Goal: Task Accomplishment & Management: Manage account settings

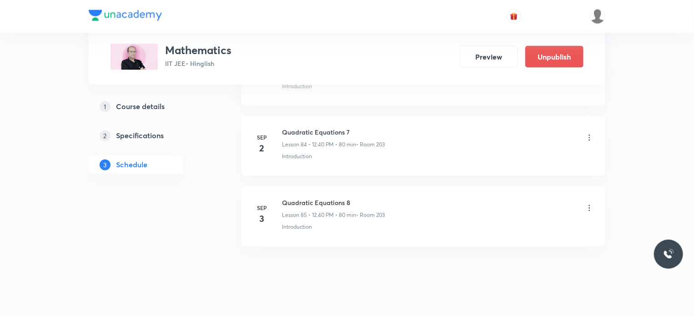
scroll to position [5970, 0]
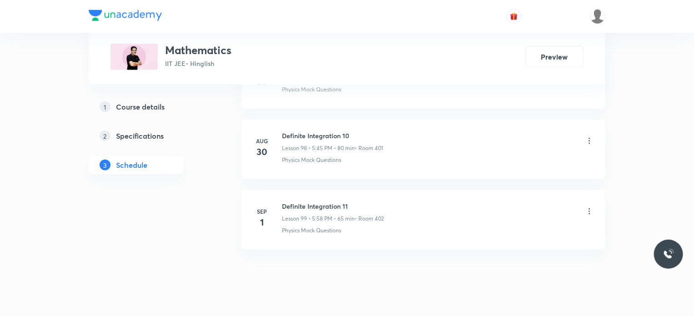
click at [303, 201] on h6 "Definite Integration 11" at bounding box center [333, 206] width 102 height 10
copy h6 "Definite Integration 11"
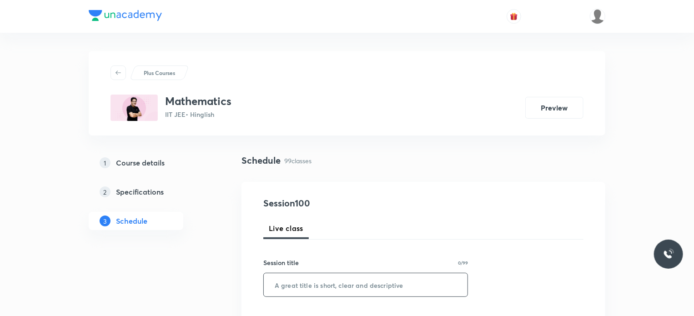
click at [357, 285] on input "text" at bounding box center [366, 284] width 204 height 23
paste input "Definite Integration 11"
type input "Definite Integration 12"
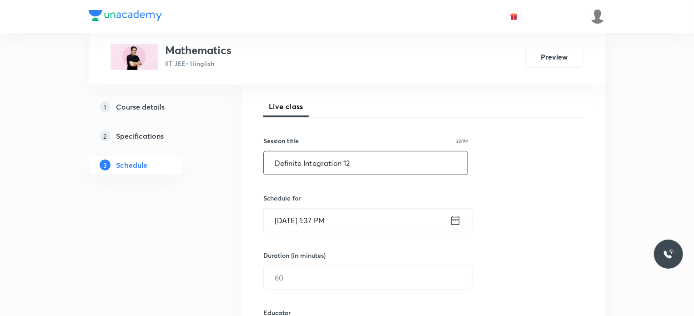
scroll to position [124, 0]
click at [346, 224] on input "Sep 2, 2025, 1:37 PM" at bounding box center [357, 218] width 186 height 23
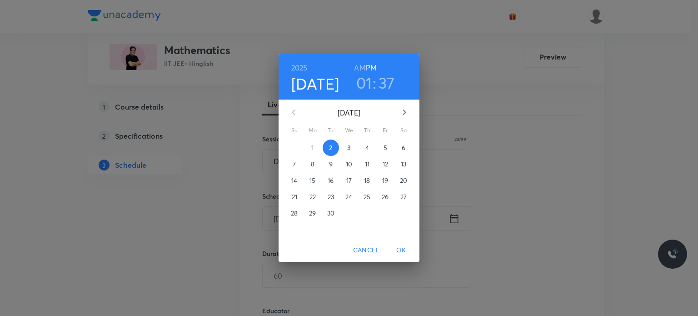
click at [365, 90] on h3 "01" at bounding box center [364, 82] width 16 height 19
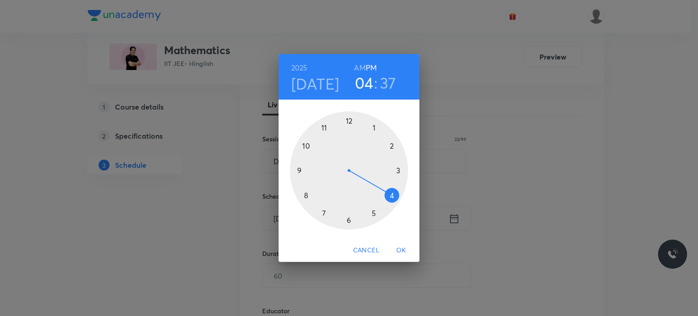
drag, startPoint x: 391, startPoint y: 144, endPoint x: 394, endPoint y: 191, distance: 46.9
click at [394, 191] on div at bounding box center [349, 170] width 118 height 118
drag, startPoint x: 388, startPoint y: 207, endPoint x: 394, endPoint y: 195, distance: 13.4
click at [394, 195] on div at bounding box center [349, 170] width 118 height 118
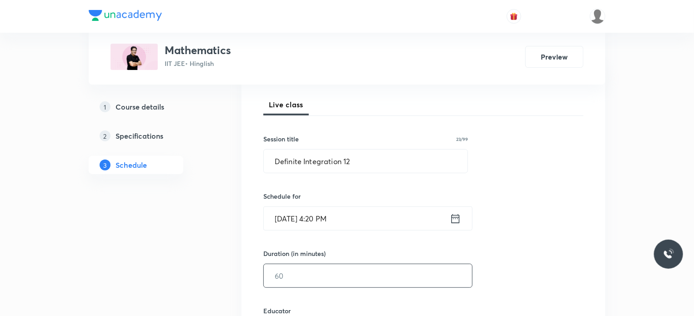
click at [322, 278] on input "text" at bounding box center [368, 275] width 208 height 23
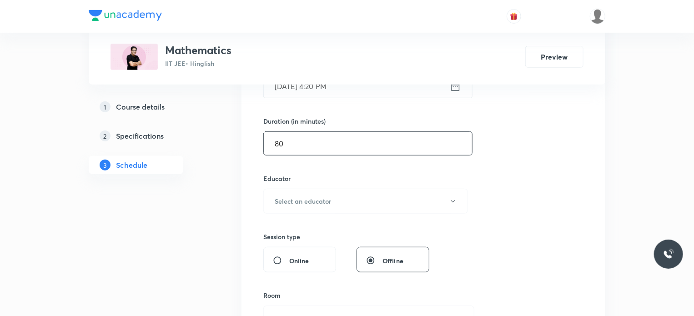
scroll to position [286, 0]
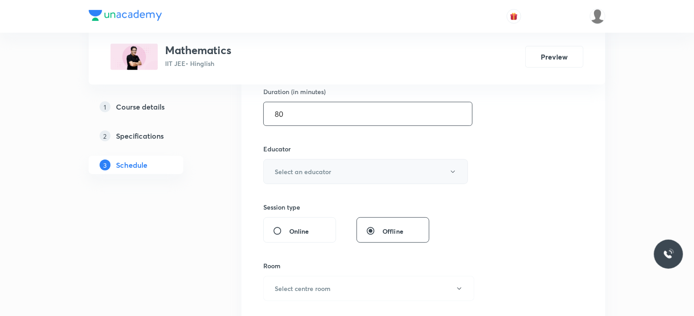
type input "80"
click at [346, 164] on button "Select an educator" at bounding box center [365, 171] width 205 height 25
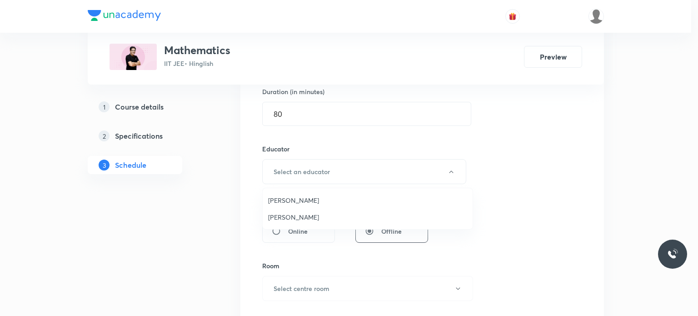
click at [317, 216] on span "Praveer Agrawal" at bounding box center [367, 217] width 199 height 10
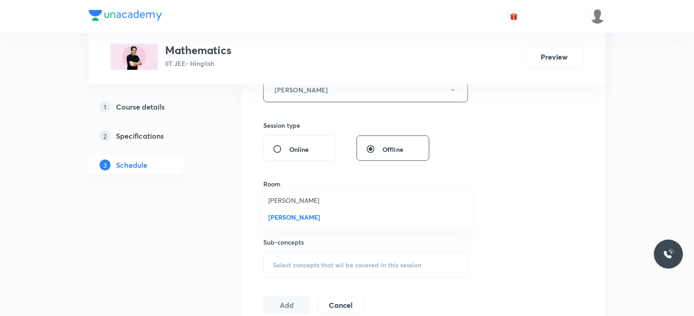
scroll to position [376, 0]
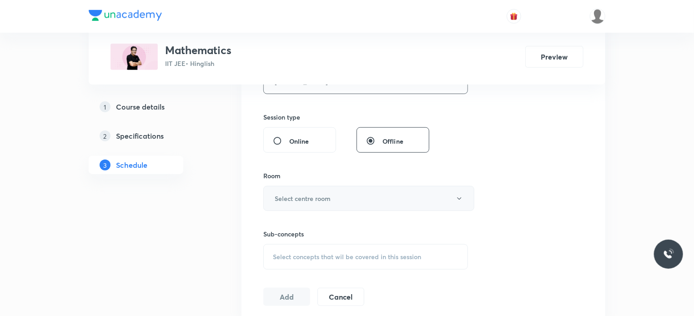
click at [325, 199] on h6 "Select centre room" at bounding box center [303, 199] width 56 height 10
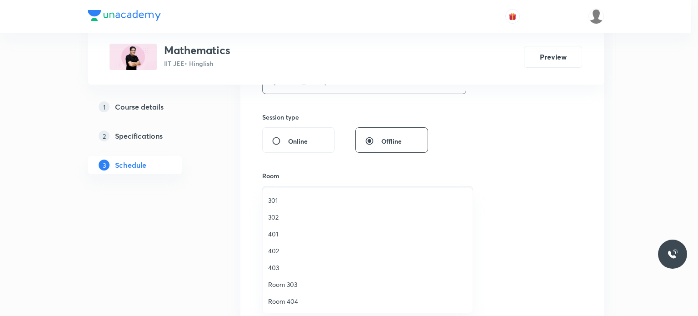
click at [317, 208] on li "301" at bounding box center [368, 200] width 210 height 17
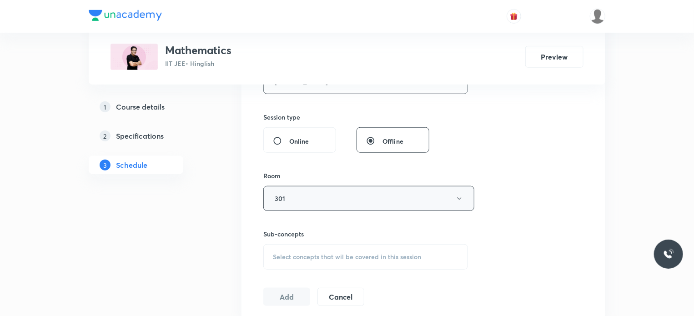
click at [351, 249] on div "Select concepts that wil be covered in this session" at bounding box center [365, 256] width 205 height 25
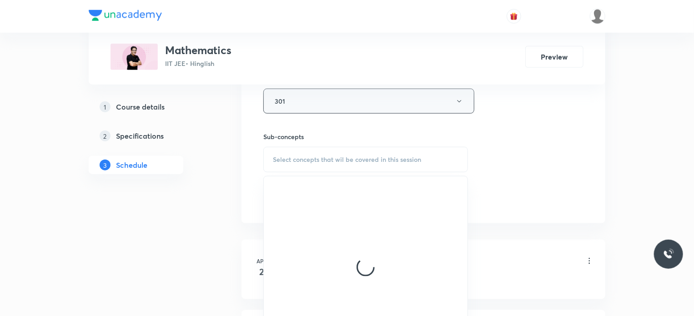
scroll to position [477, 0]
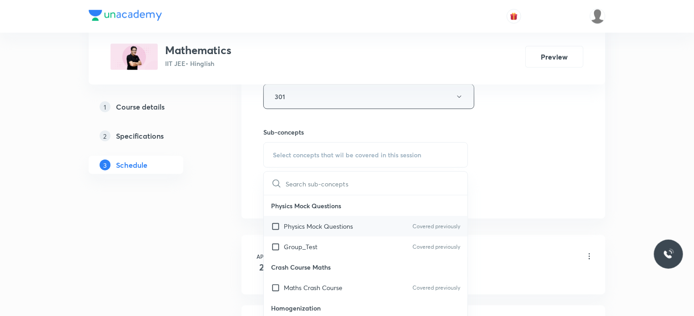
click at [351, 224] on p "Physics Mock Questions" at bounding box center [318, 226] width 69 height 10
checkbox input "true"
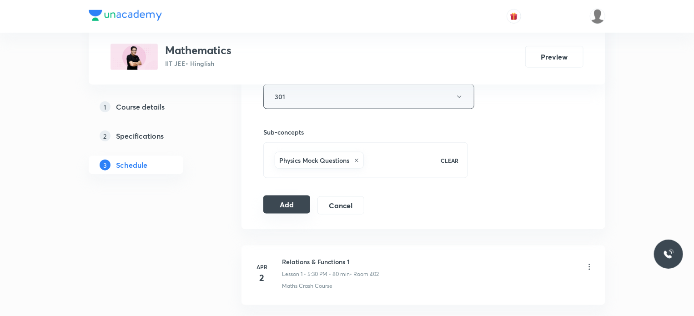
click at [272, 208] on button "Add" at bounding box center [286, 205] width 47 height 18
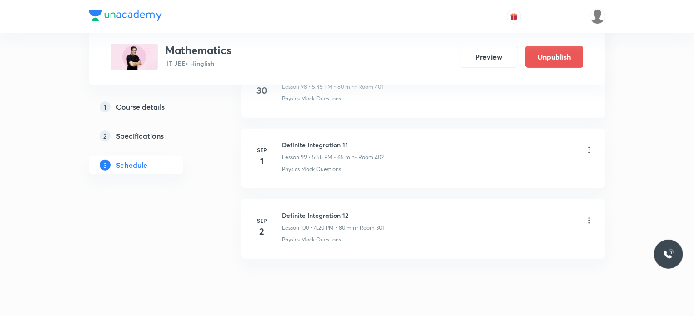
scroll to position [7024, 0]
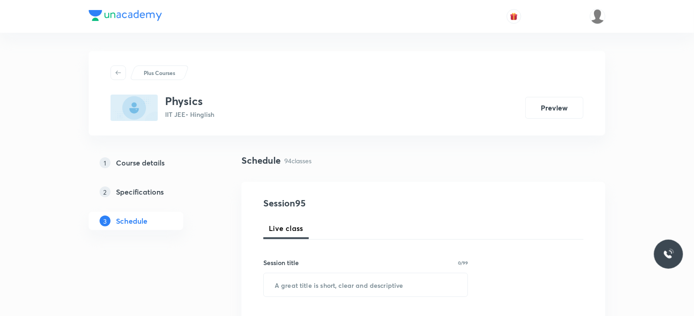
scroll to position [7078, 0]
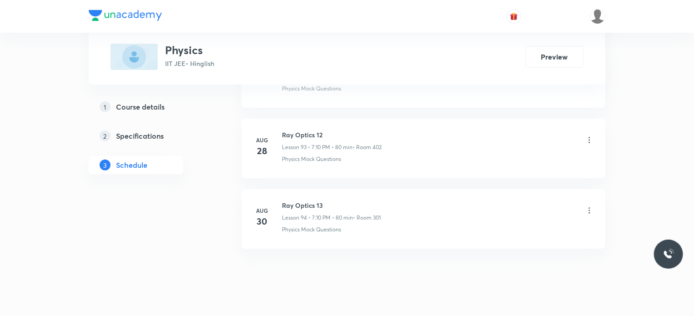
click at [306, 201] on h6 "Ray Optics 13" at bounding box center [331, 206] width 99 height 10
copy h6 "Optics"
click at [306, 201] on h6 "Ray Optics 13" at bounding box center [331, 206] width 99 height 10
copy h6 "Ray Optics 13"
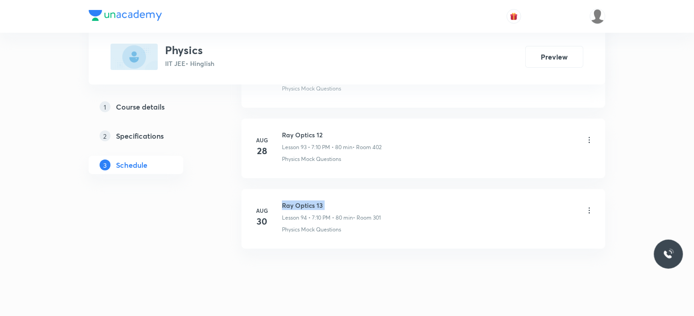
scroll to position [0, 0]
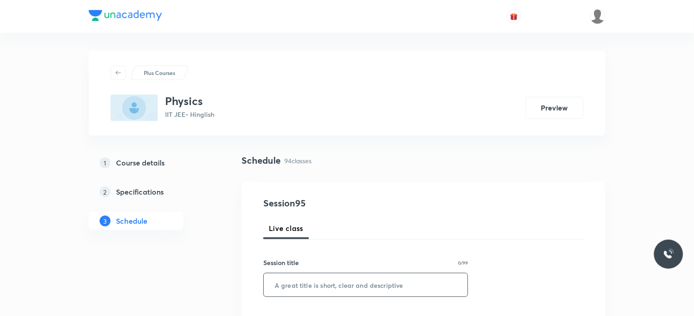
click at [399, 274] on input "text" at bounding box center [366, 284] width 204 height 23
paste input "Ray Optics 13"
type input "Ray Optics 14"
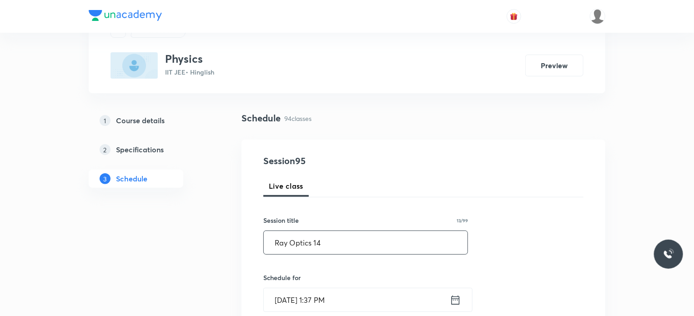
scroll to position [91, 0]
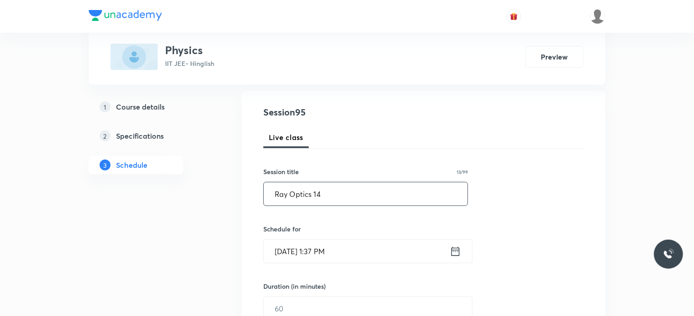
click at [346, 247] on input "Sep 2, 2025, 1:37 PM" at bounding box center [357, 251] width 186 height 23
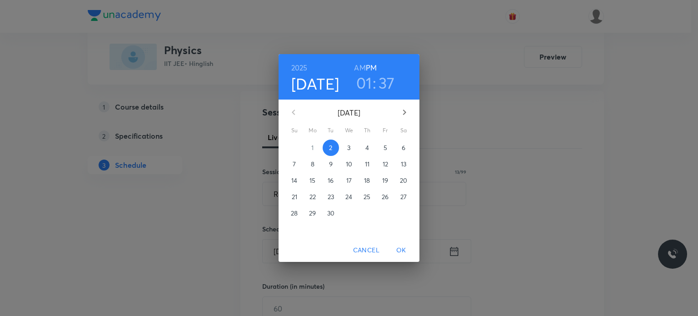
click at [371, 88] on h3 "01" at bounding box center [364, 82] width 16 height 19
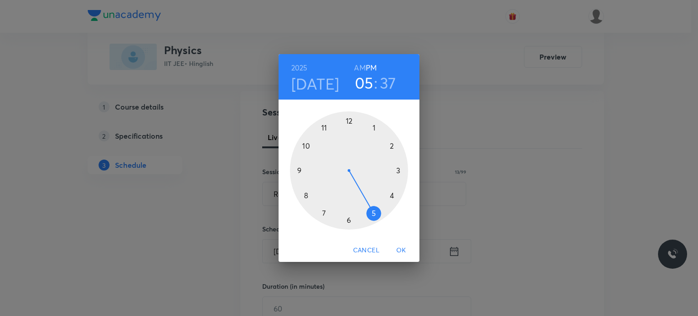
click at [366, 213] on div at bounding box center [349, 170] width 118 height 118
drag, startPoint x: 360, startPoint y: 219, endPoint x: 306, endPoint y: 171, distance: 72.1
click at [306, 171] on div at bounding box center [349, 170] width 118 height 118
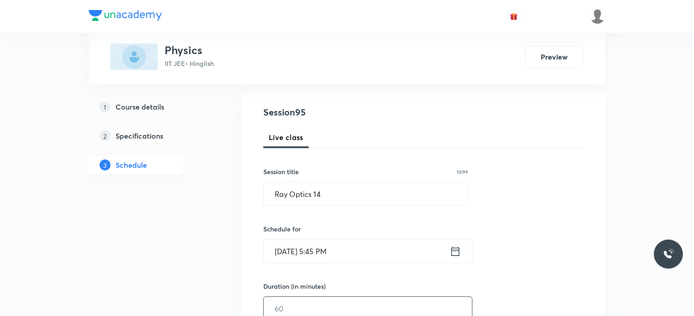
click at [298, 304] on input "text" at bounding box center [368, 308] width 208 height 23
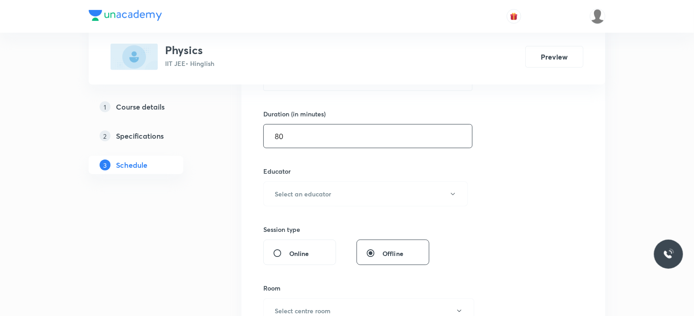
scroll to position [273, 0]
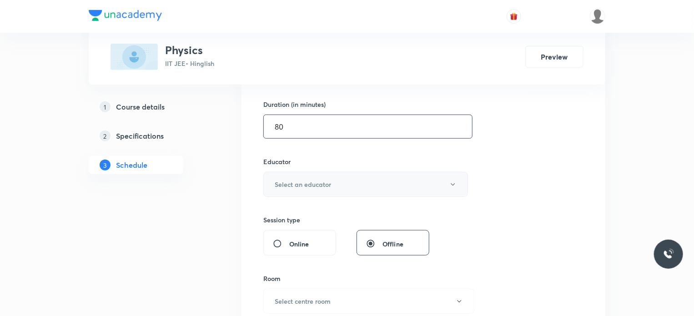
type input "80"
click at [322, 186] on h6 "Select an educator" at bounding box center [303, 185] width 56 height 10
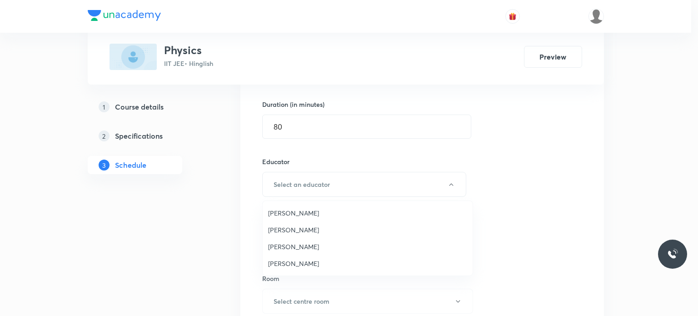
click at [306, 260] on span "Praveen Kumar Ghosh" at bounding box center [367, 264] width 199 height 10
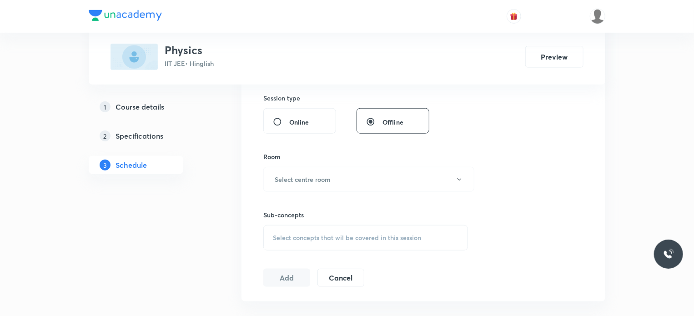
scroll to position [409, 0]
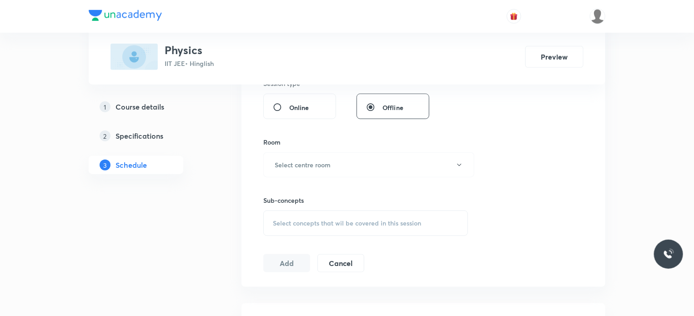
click at [332, 177] on div "Sub-concepts Select concepts that wil be covered in this session" at bounding box center [365, 206] width 205 height 59
click at [330, 169] on button "Select centre room" at bounding box center [368, 164] width 211 height 25
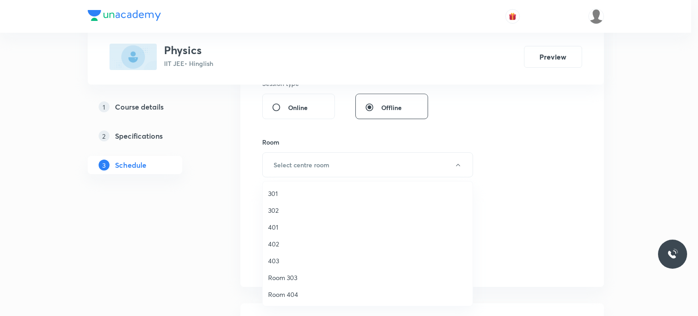
click at [320, 208] on span "302" at bounding box center [367, 211] width 199 height 10
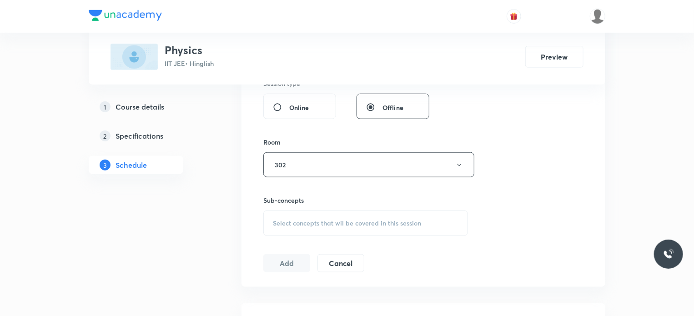
click at [347, 230] on div "Select concepts that wil be covered in this session" at bounding box center [365, 223] width 205 height 25
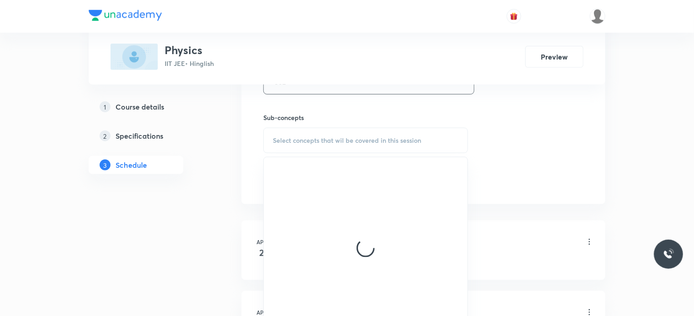
scroll to position [500, 0]
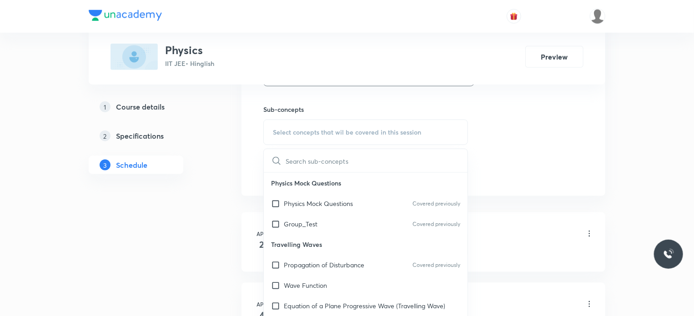
click at [368, 205] on div "Physics Mock Questions Covered previously" at bounding box center [366, 203] width 204 height 20
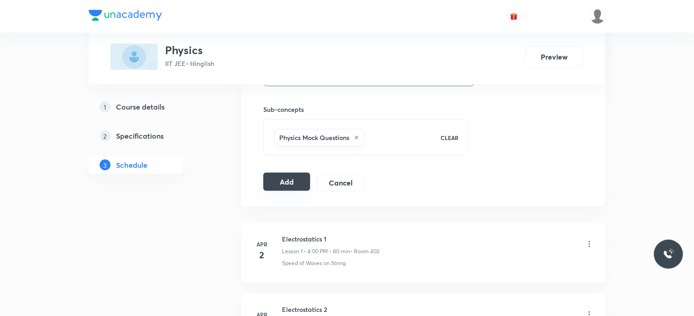
click at [291, 178] on button "Add" at bounding box center [286, 182] width 47 height 18
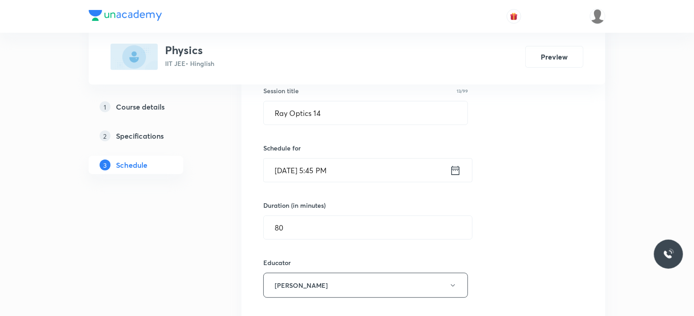
scroll to position [136, 0]
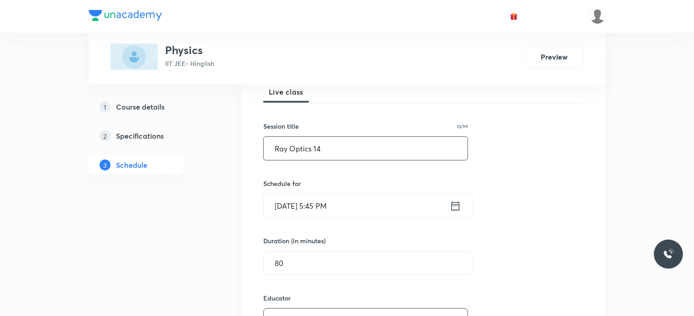
drag, startPoint x: 343, startPoint y: 153, endPoint x: 211, endPoint y: 155, distance: 132.3
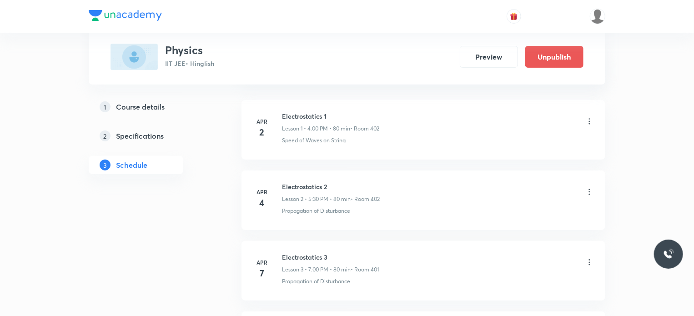
scroll to position [45, 0]
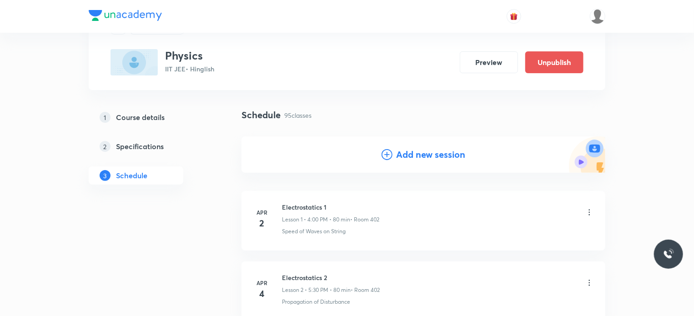
click at [415, 153] on h4 "Add new session" at bounding box center [430, 155] width 69 height 14
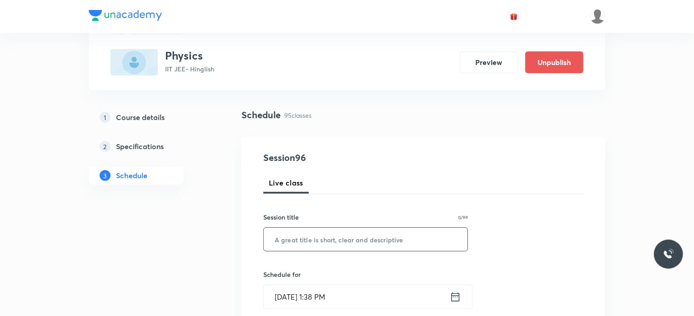
drag, startPoint x: 359, startPoint y: 253, endPoint x: 366, endPoint y: 241, distance: 14.0
click at [366, 241] on input "text" at bounding box center [366, 239] width 204 height 23
paste input "Ray Optics 14"
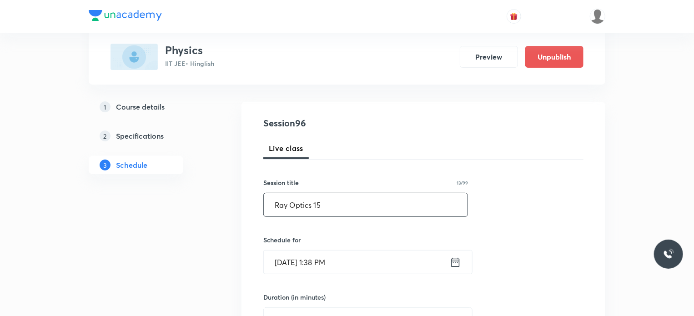
scroll to position [136, 0]
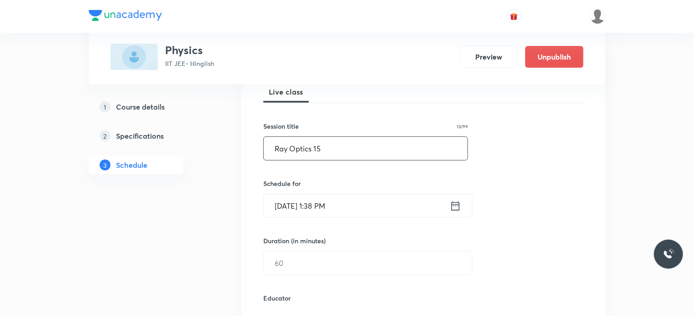
type input "Ray Optics 15"
click at [355, 196] on input "Sep 2, 2025, 1:38 PM" at bounding box center [357, 205] width 186 height 23
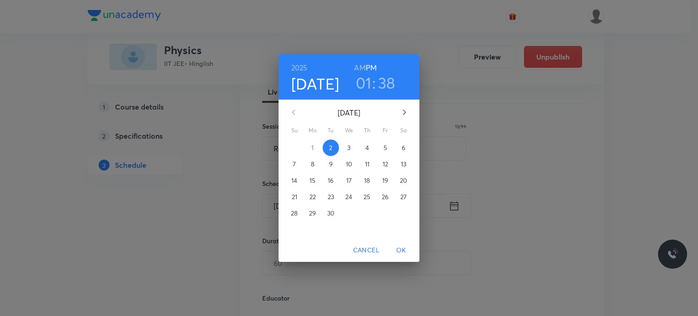
click at [366, 89] on h3 "01" at bounding box center [364, 82] width 16 height 19
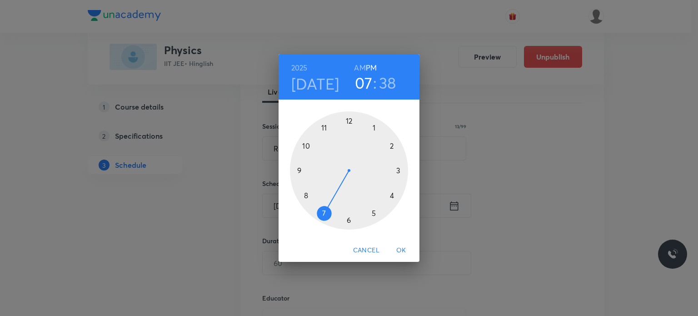
drag, startPoint x: 373, startPoint y: 141, endPoint x: 329, endPoint y: 209, distance: 80.5
click at [329, 209] on div at bounding box center [349, 170] width 118 height 118
drag, startPoint x: 371, startPoint y: 167, endPoint x: 388, endPoint y: 149, distance: 24.8
click at [388, 149] on div at bounding box center [349, 170] width 118 height 118
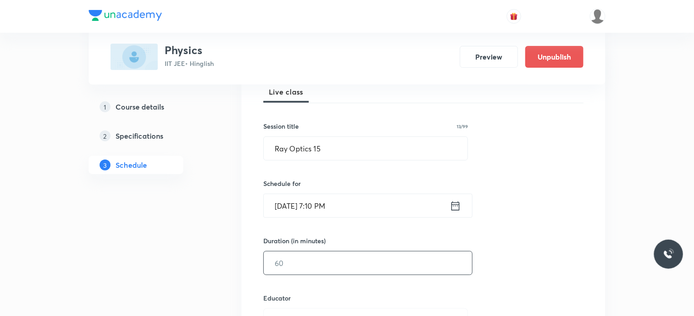
click at [288, 269] on input "text" at bounding box center [368, 262] width 208 height 23
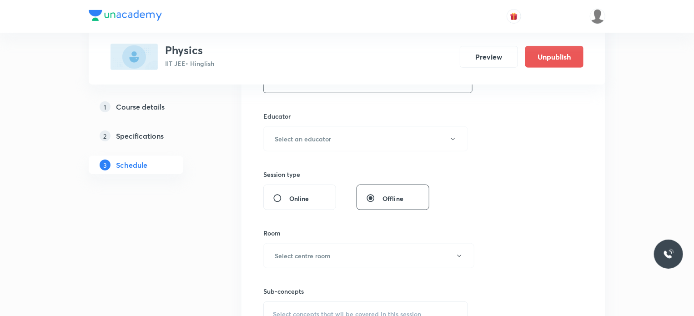
type input "80"
click at [328, 120] on div "Educator Select an educator" at bounding box center [365, 131] width 205 height 40
click at [328, 122] on div "Educator Select an educator" at bounding box center [365, 131] width 205 height 40
click at [329, 135] on h6 "Select an educator" at bounding box center [303, 139] width 56 height 10
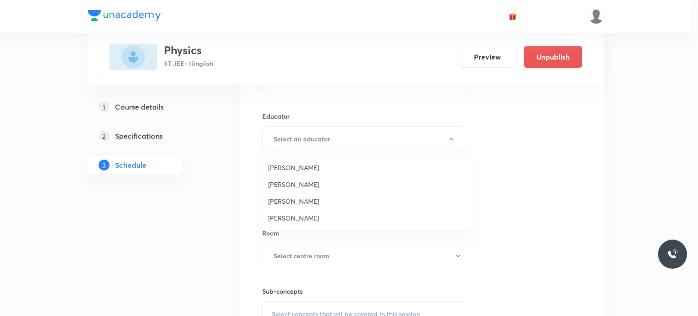
drag, startPoint x: 283, startPoint y: 216, endPoint x: 394, endPoint y: 194, distance: 113.1
click at [284, 216] on span "Praveen Kumar Ghosh" at bounding box center [367, 218] width 199 height 10
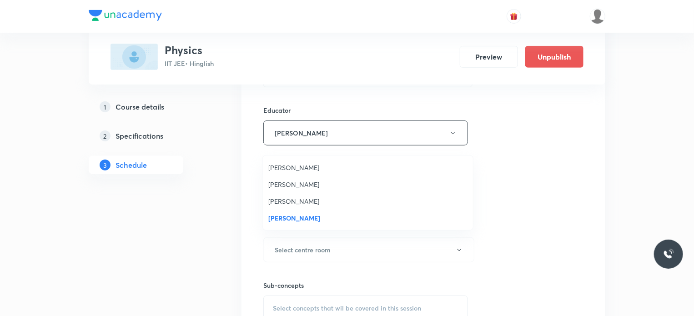
scroll to position [409, 0]
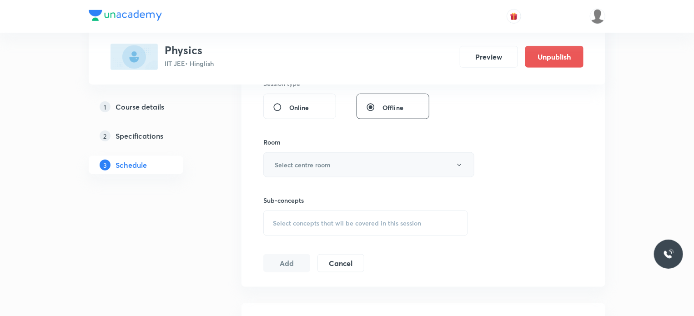
click at [292, 161] on h6 "Select centre room" at bounding box center [303, 165] width 56 height 10
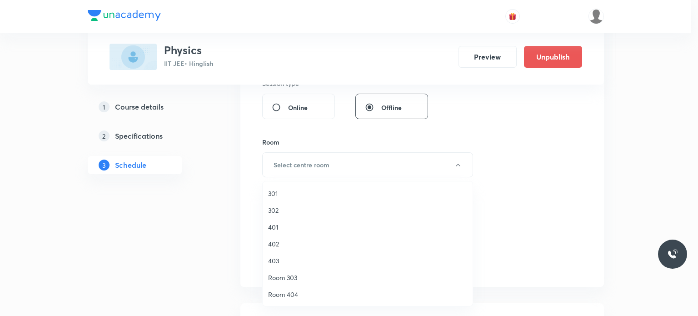
click at [297, 196] on span "301" at bounding box center [367, 194] width 199 height 10
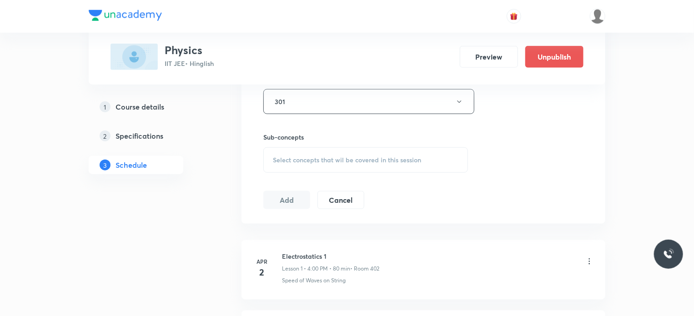
scroll to position [500, 0]
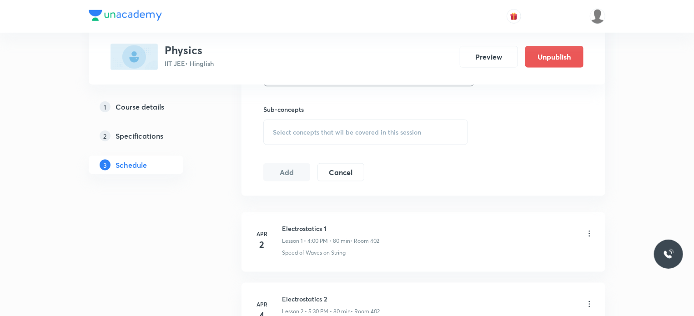
click at [387, 133] on span "Select concepts that wil be covered in this session" at bounding box center [347, 132] width 148 height 7
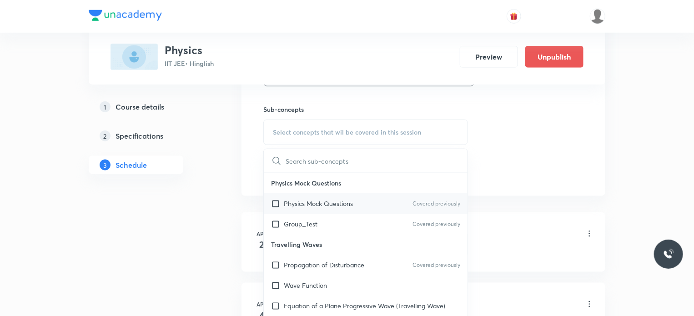
click at [357, 202] on div "Physics Mock Questions Covered previously" at bounding box center [366, 203] width 204 height 20
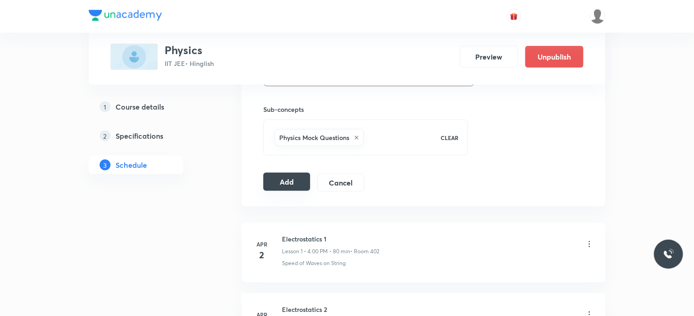
click at [281, 185] on button "Add" at bounding box center [286, 182] width 47 height 18
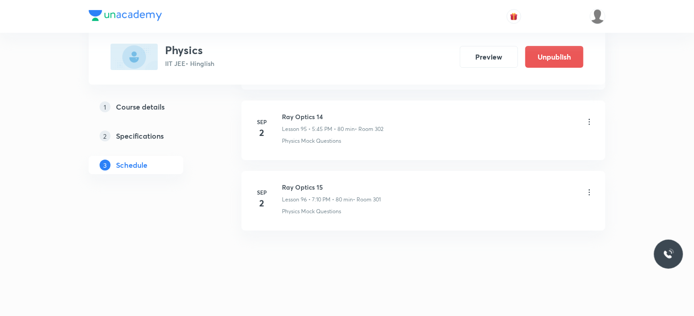
scroll to position [6673, 0]
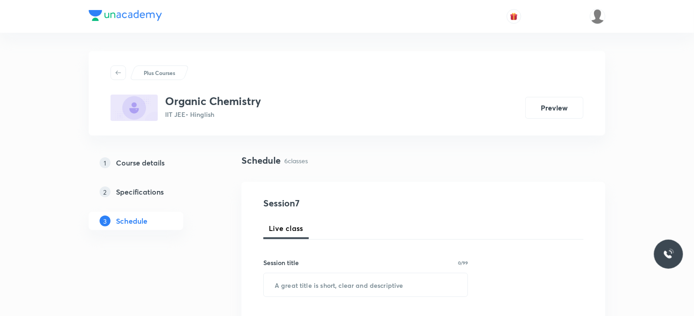
scroll to position [833, 0]
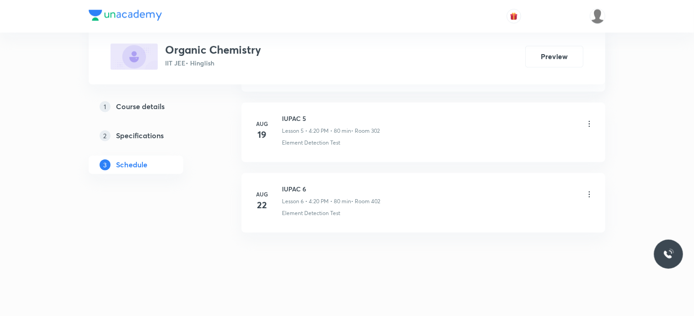
click at [288, 185] on h6 "IUPAC 6" at bounding box center [331, 190] width 98 height 10
copy h6 "IUPAC 6"
click at [288, 185] on h6 "IUPAC 6" at bounding box center [331, 190] width 98 height 10
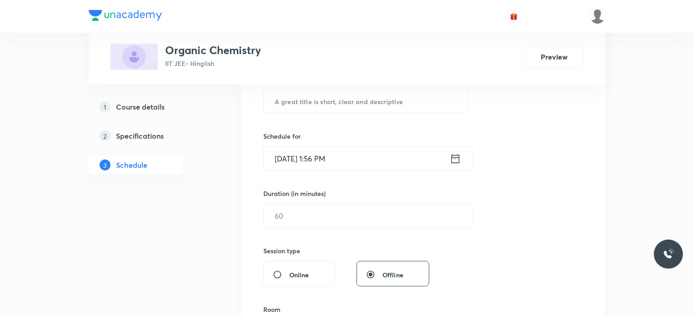
scroll to position [0, 0]
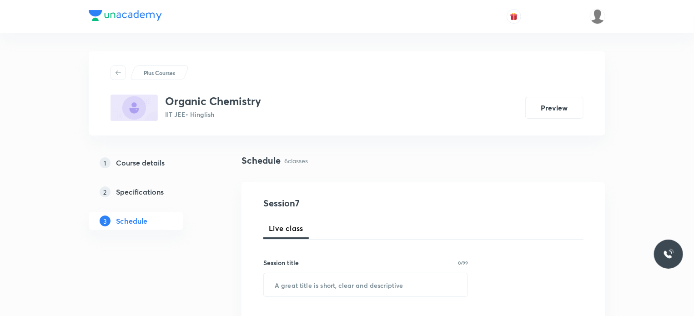
click at [331, 272] on div "Session title 0/99 ​" at bounding box center [365, 277] width 205 height 39
click at [337, 278] on input "text" at bounding box center [366, 284] width 204 height 23
paste input "IUPAC 6"
type input "IUPAC 7"
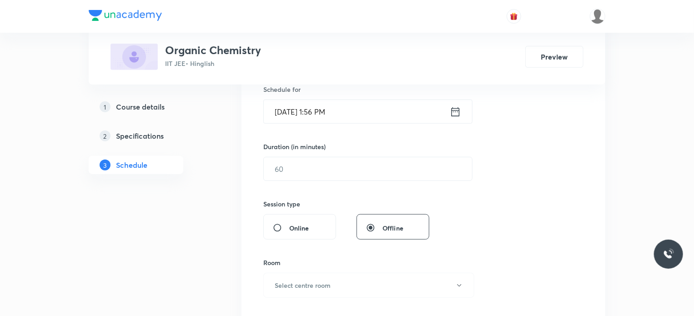
scroll to position [244, 0]
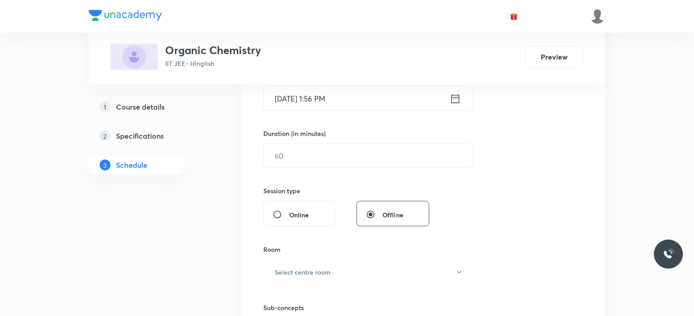
click at [346, 94] on input "Sep 2, 2025, 1:56 PM" at bounding box center [357, 98] width 186 height 23
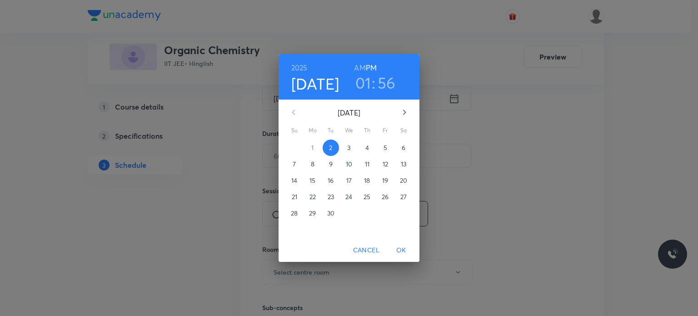
click at [363, 84] on h3 "01" at bounding box center [364, 82] width 16 height 19
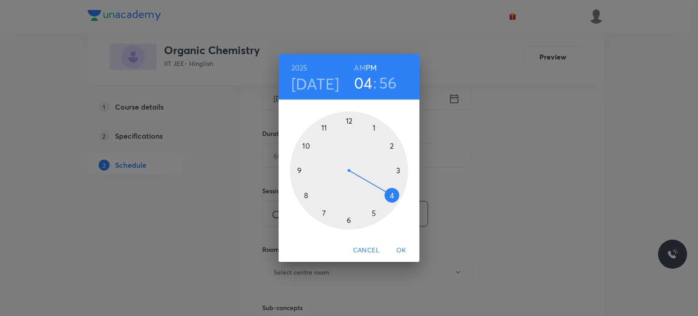
drag, startPoint x: 393, startPoint y: 181, endPoint x: 392, endPoint y: 195, distance: 13.2
click at [392, 195] on div at bounding box center [349, 170] width 118 height 118
click at [391, 196] on div at bounding box center [349, 170] width 118 height 118
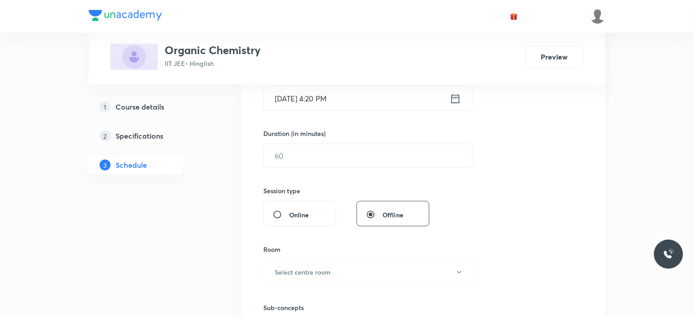
click at [337, 168] on div "Session 7 Live class Session title 7/99 IUPAC 7 ​ Schedule for Sep 2, 2025, 4:2…" at bounding box center [423, 166] width 320 height 427
click at [331, 165] on input "text" at bounding box center [368, 155] width 208 height 23
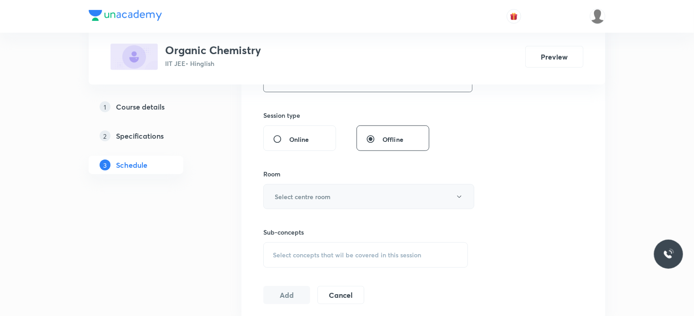
scroll to position [318, 0]
type input "80"
click at [333, 195] on button "Select centre room" at bounding box center [368, 197] width 211 height 25
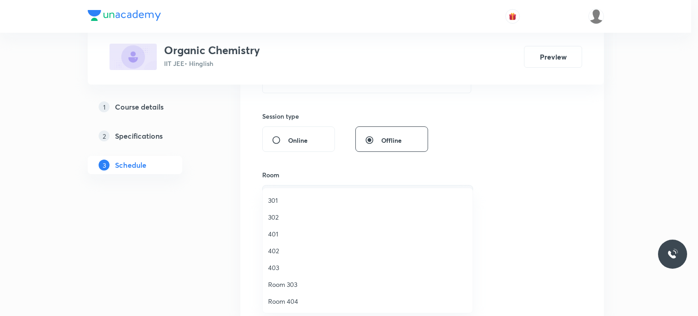
click at [318, 207] on li "301" at bounding box center [368, 200] width 210 height 17
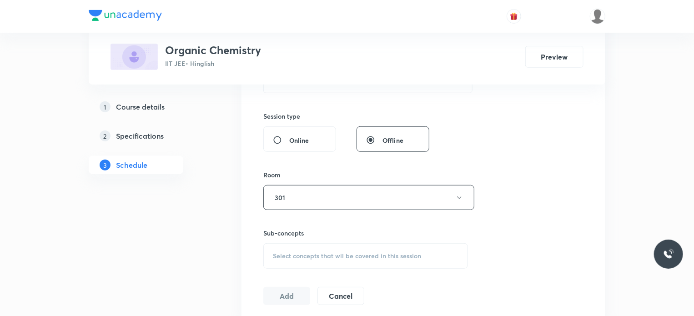
click at [353, 248] on div "Select concepts that wil be covered in this session" at bounding box center [365, 255] width 205 height 25
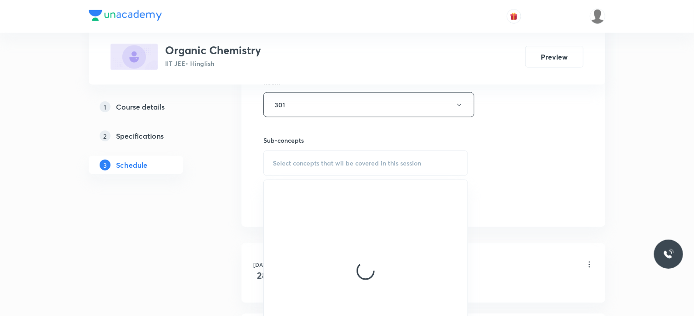
scroll to position [442, 0]
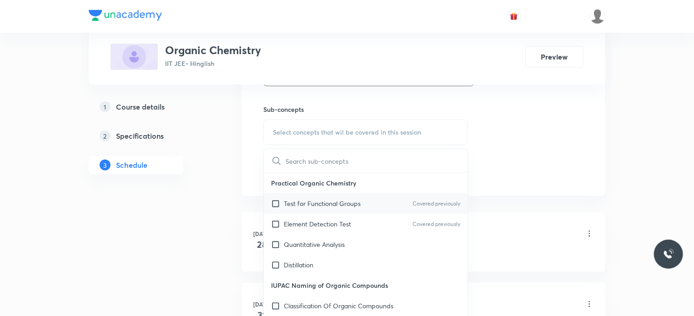
click at [379, 196] on div "Test for Functional Groups Covered previously" at bounding box center [366, 203] width 204 height 20
checkbox input "true"
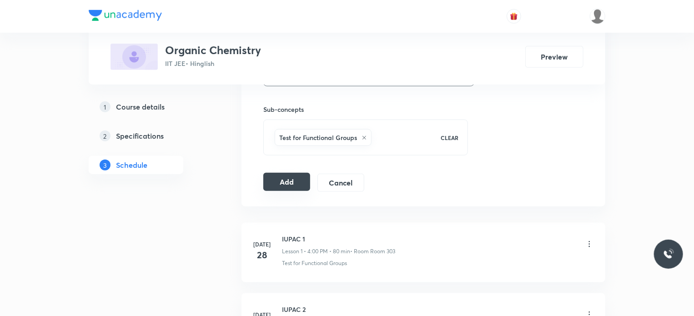
click at [305, 178] on button "Add" at bounding box center [286, 182] width 47 height 18
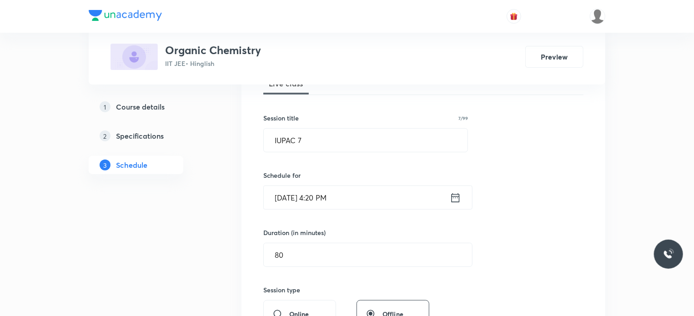
scroll to position [138, 0]
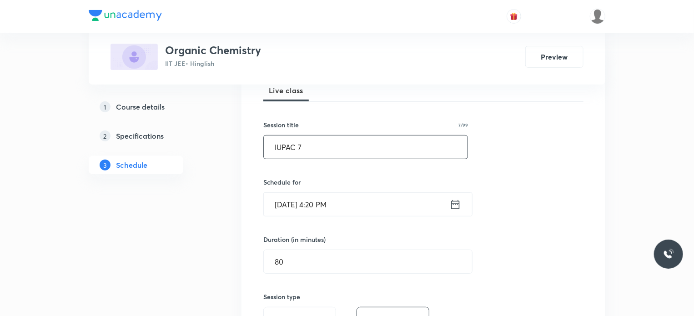
drag, startPoint x: 369, startPoint y: 145, endPoint x: 257, endPoint y: 157, distance: 112.0
click at [257, 157] on div "Session 7 Live class Session title 7/99 IUPAC 7 ​ Schedule for Sep 2, 2025, 4:2…" at bounding box center [423, 277] width 364 height 467
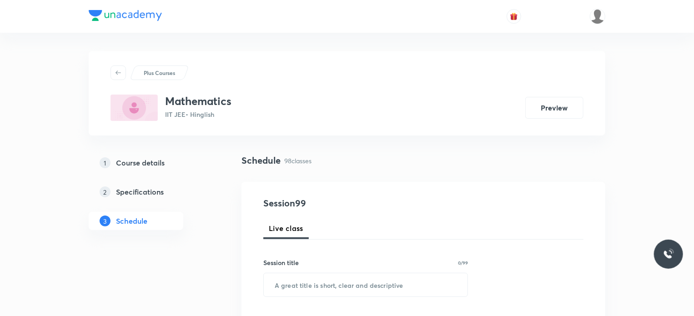
scroll to position [7301, 0]
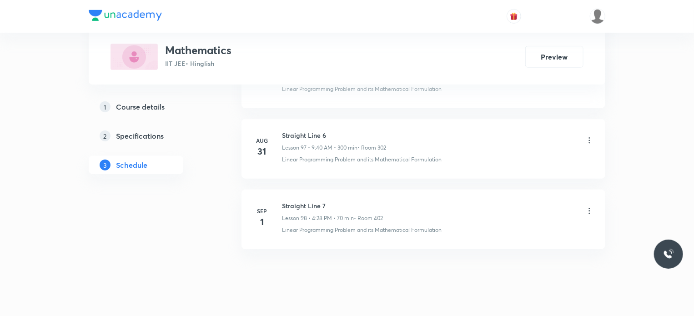
click at [286, 201] on h6 "Straight Line 7" at bounding box center [332, 206] width 101 height 10
copy h6 "Straight Line 7"
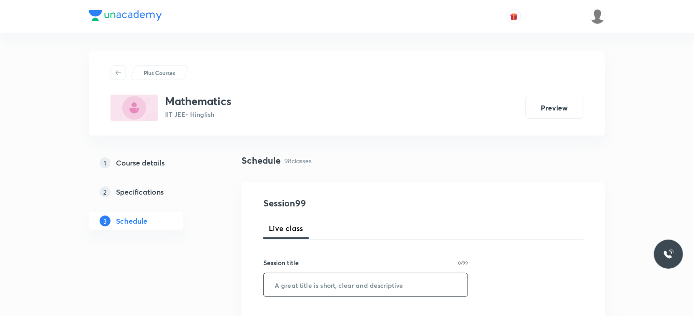
click at [375, 285] on input "text" at bounding box center [366, 284] width 204 height 23
paste input "Straight Line 7"
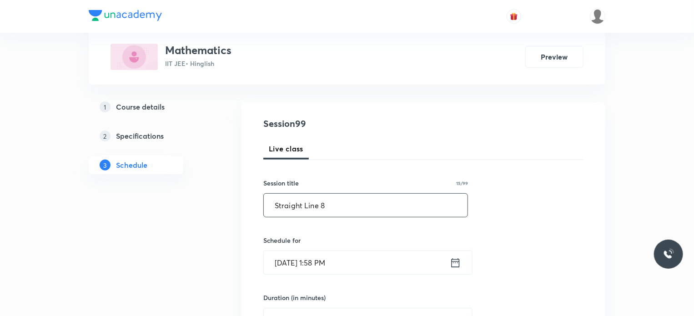
scroll to position [85, 0]
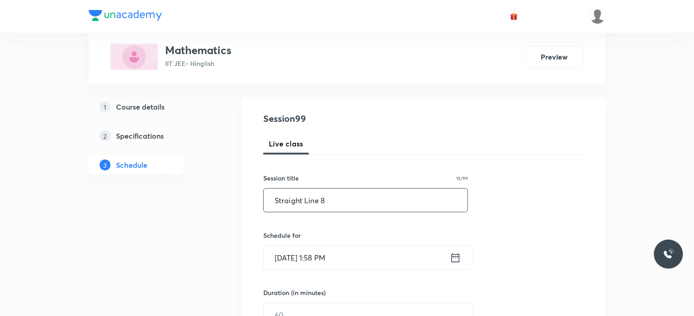
type input "Straight Line 8"
click at [366, 265] on input "[DATE] 1:58 PM" at bounding box center [357, 257] width 186 height 23
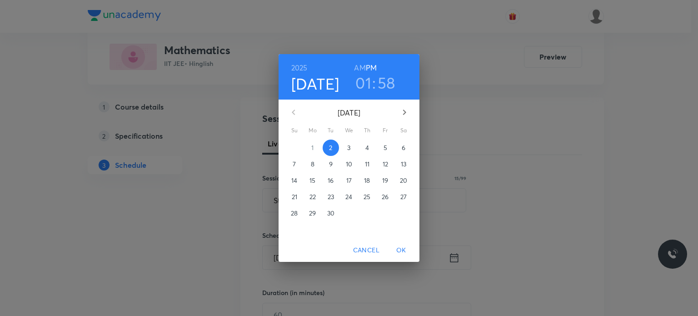
click at [369, 80] on h3 "01" at bounding box center [364, 82] width 16 height 19
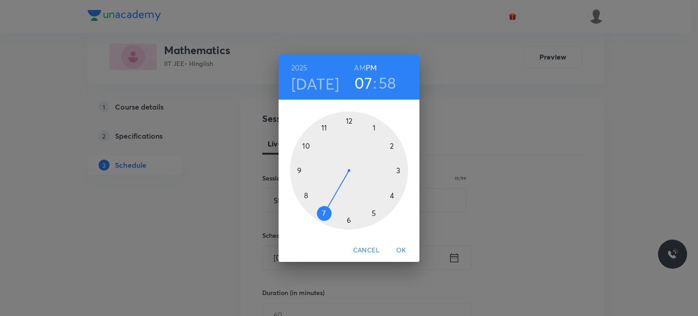
drag, startPoint x: 367, startPoint y: 172, endPoint x: 329, endPoint y: 198, distance: 46.5
click at [329, 198] on div at bounding box center [349, 170] width 118 height 118
drag, startPoint x: 386, startPoint y: 149, endPoint x: 389, endPoint y: 145, distance: 5.6
click at [389, 145] on div at bounding box center [349, 170] width 118 height 118
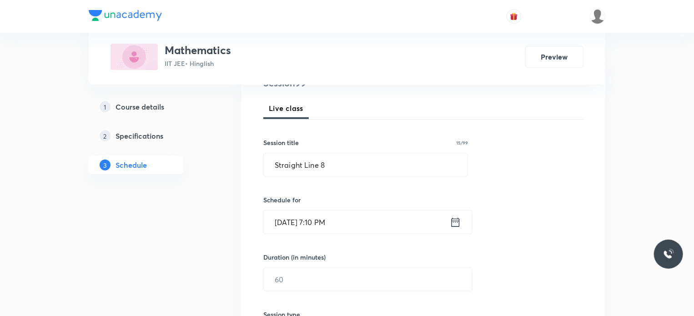
scroll to position [125, 0]
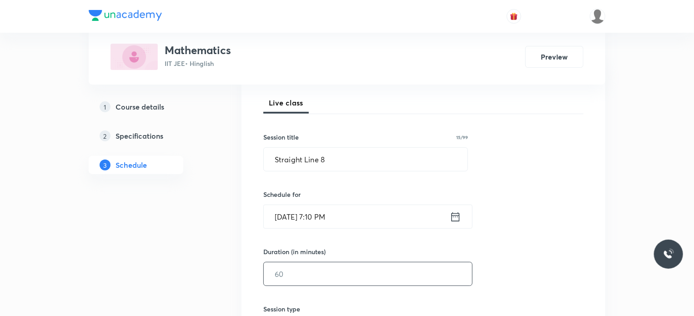
click at [311, 267] on input "text" at bounding box center [368, 273] width 208 height 23
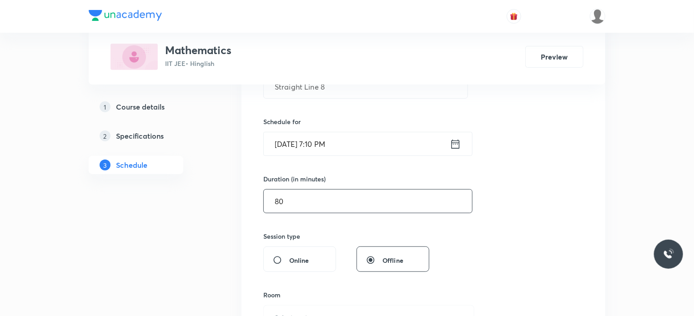
scroll to position [200, 0]
type input "80"
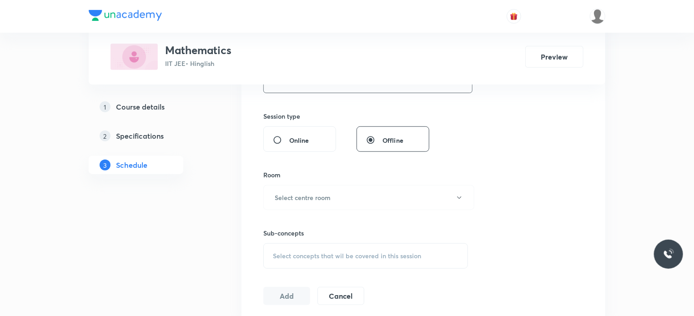
scroll to position [393, 0]
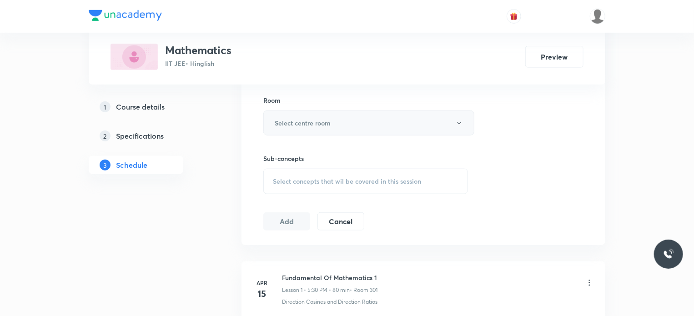
click at [324, 123] on h6 "Select centre room" at bounding box center [303, 123] width 56 height 10
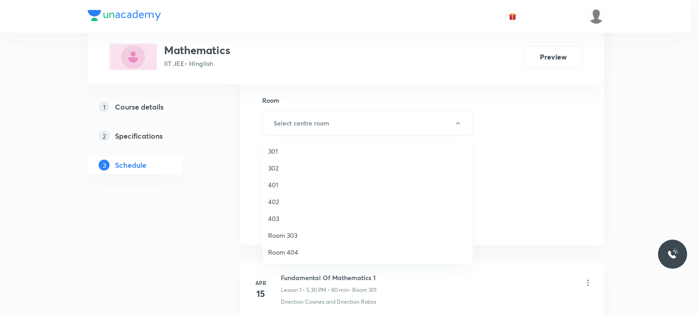
click at [309, 161] on li "302" at bounding box center [368, 168] width 210 height 17
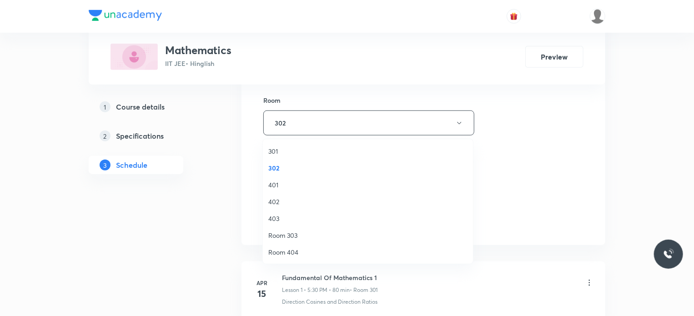
click at [335, 185] on span "401" at bounding box center [367, 185] width 199 height 10
click at [338, 183] on span "Select concepts that wil be covered in this session" at bounding box center [347, 181] width 148 height 7
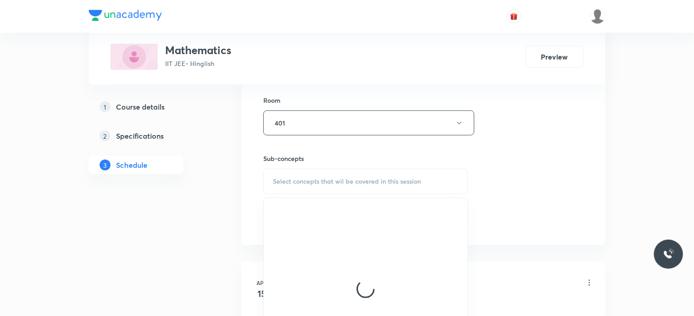
scroll to position [398, 0]
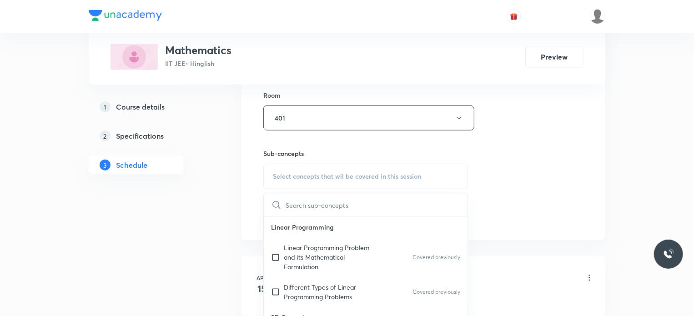
click at [345, 229] on p "Linear Programming" at bounding box center [366, 227] width 204 height 20
click at [359, 258] on p "Linear Programming Problem and its Mathematical Formulation" at bounding box center [330, 257] width 92 height 29
checkbox input "true"
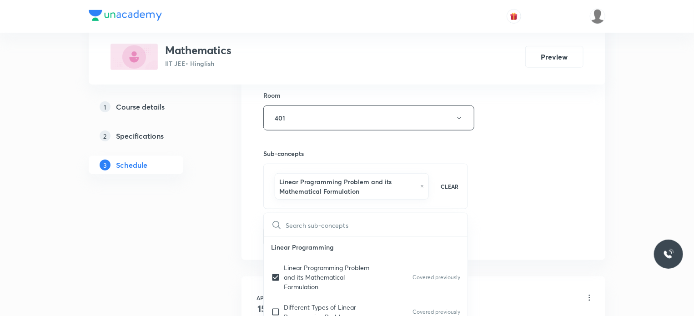
click at [525, 221] on div "Session 99 Live class Session title 15/99 Straight Line 8 ​ Schedule for Sep 2,…" at bounding box center [423, 22] width 320 height 447
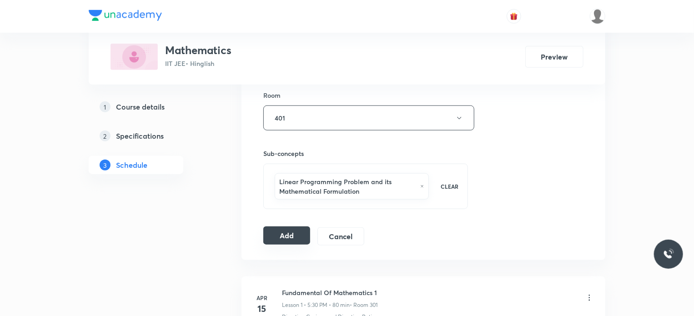
click at [293, 237] on button "Add" at bounding box center [286, 235] width 47 height 18
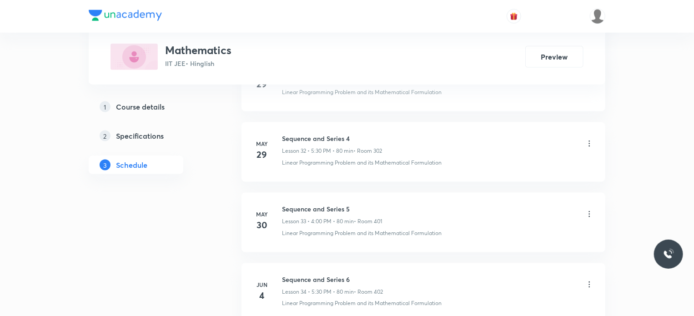
scroll to position [2299, 0]
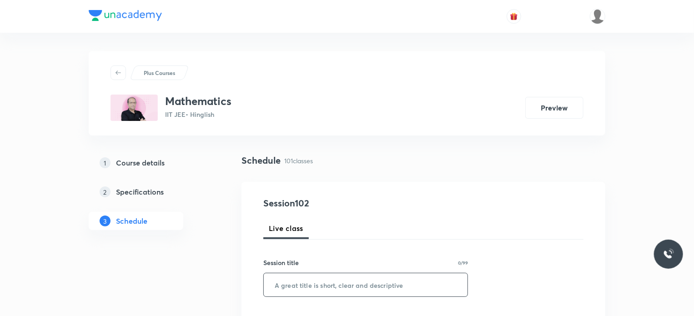
click at [340, 276] on input "text" at bounding box center [366, 284] width 204 height 23
paste input "Area Under the Curve 6"
type input "Area Under the Curve 7"
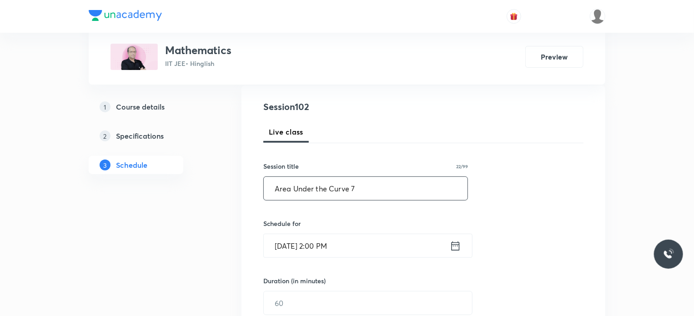
scroll to position [97, 0]
click at [360, 234] on input "[DATE] 2:00 PM" at bounding box center [357, 245] width 186 height 23
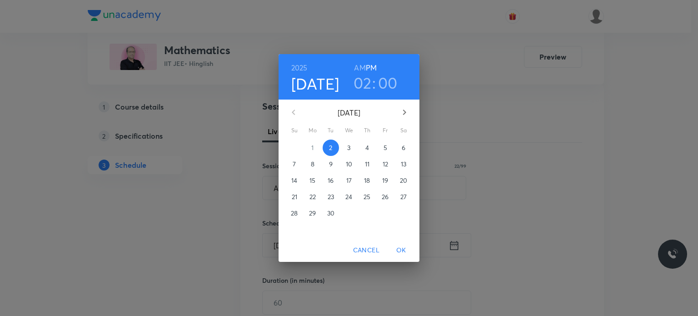
click at [364, 81] on h3 "02" at bounding box center [363, 82] width 18 height 19
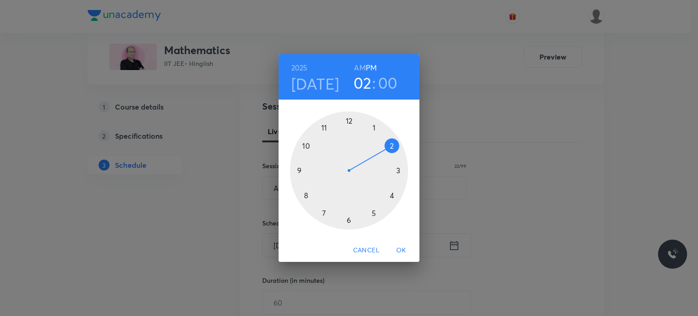
click at [391, 85] on h3 "00" at bounding box center [388, 82] width 20 height 19
click at [351, 223] on div at bounding box center [349, 170] width 118 height 118
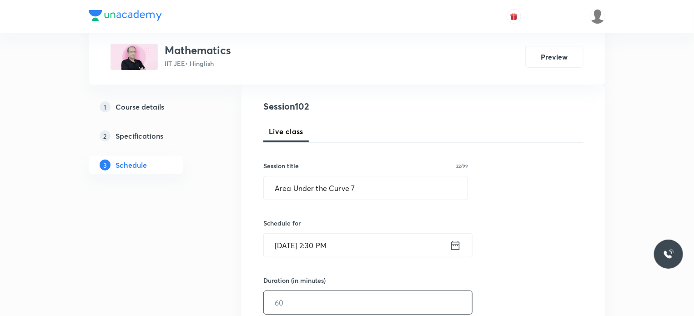
click at [326, 294] on input "text" at bounding box center [368, 302] width 208 height 23
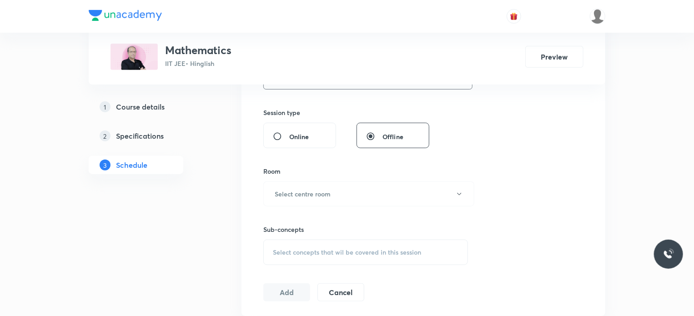
scroll to position [324, 0]
type input "80"
click at [321, 187] on h6 "Select centre room" at bounding box center [303, 192] width 56 height 10
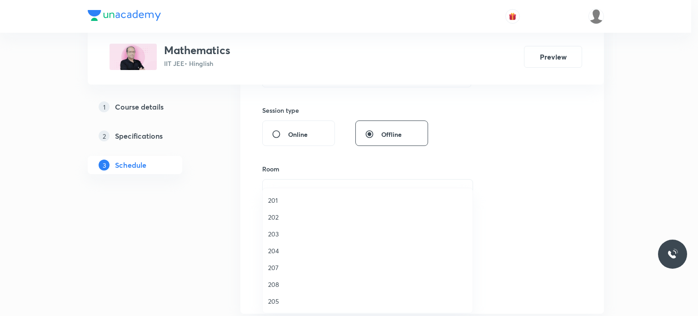
click at [314, 216] on span "202" at bounding box center [367, 217] width 199 height 10
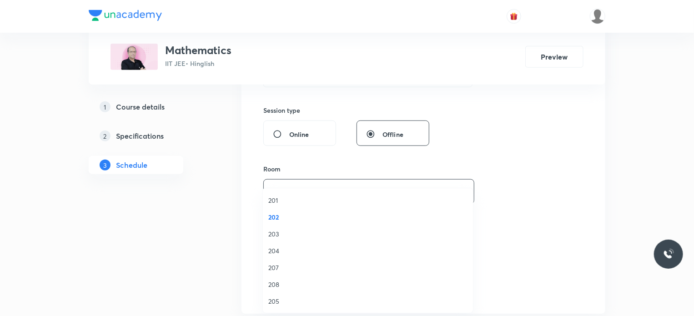
click at [337, 241] on li "203" at bounding box center [368, 234] width 210 height 17
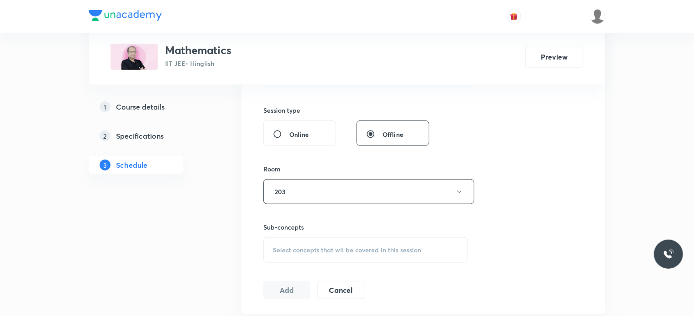
click at [361, 241] on div "Select concepts that wil be covered in this session" at bounding box center [365, 249] width 205 height 25
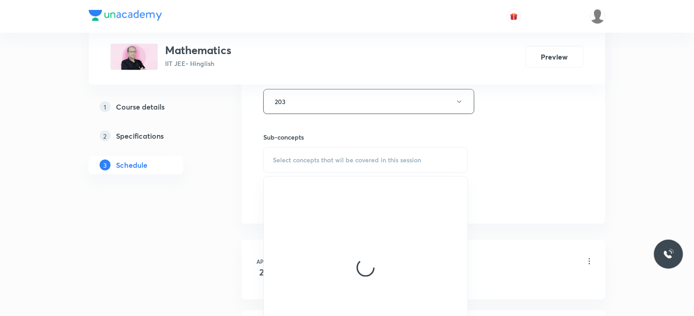
scroll to position [415, 0]
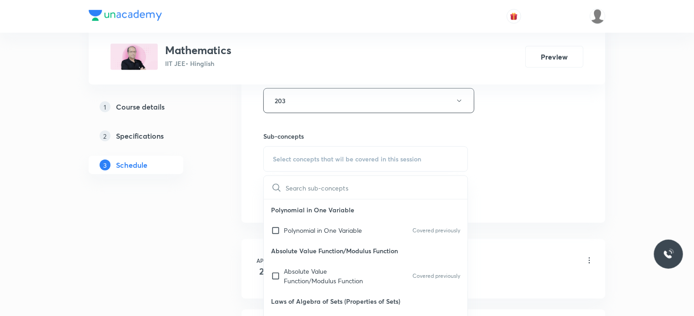
click at [360, 227] on p "Polynomial in One Variable" at bounding box center [323, 231] width 78 height 10
checkbox input "true"
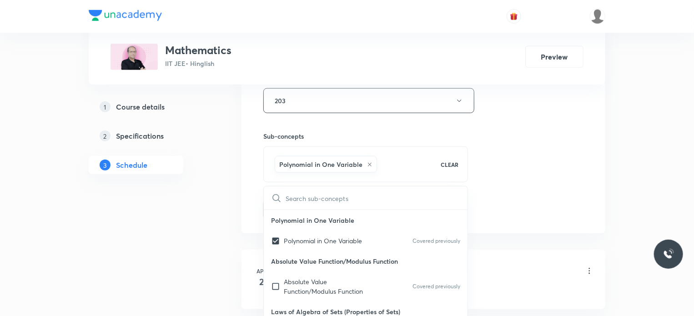
click at [482, 199] on div "Session 102 Live class Session title 22/99 Area Under the Curve 7 ​ Schedule fo…" at bounding box center [423, -1] width 320 height 437
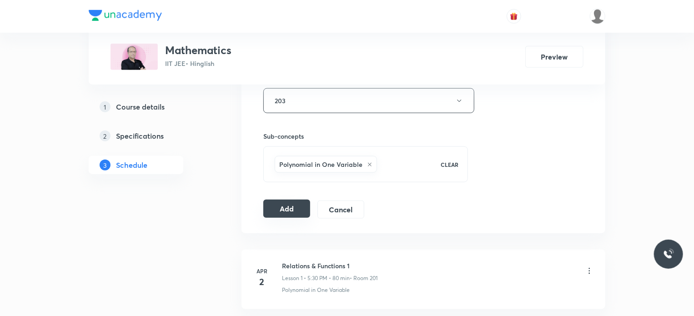
click at [309, 204] on button "Add" at bounding box center [286, 209] width 47 height 18
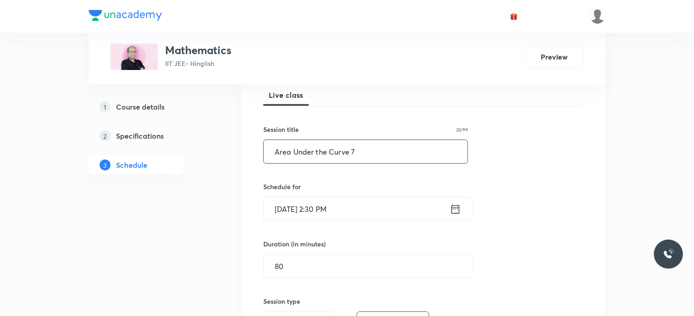
scroll to position [97, 0]
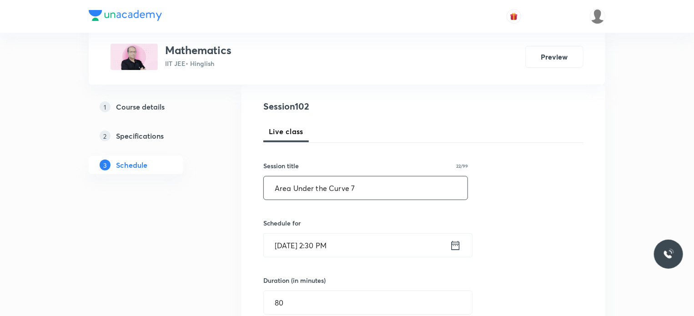
click at [346, 183] on input "Area Under the Curve 7" at bounding box center [366, 187] width 204 height 23
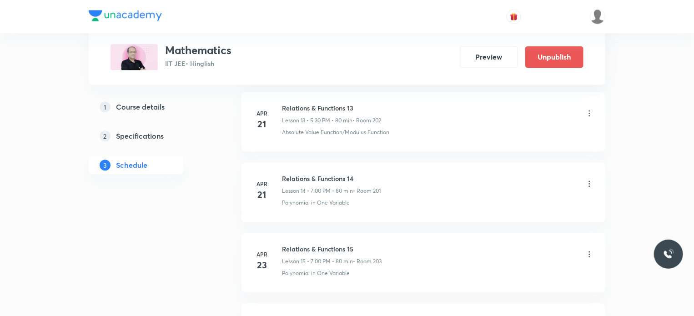
scroll to position [7165, 0]
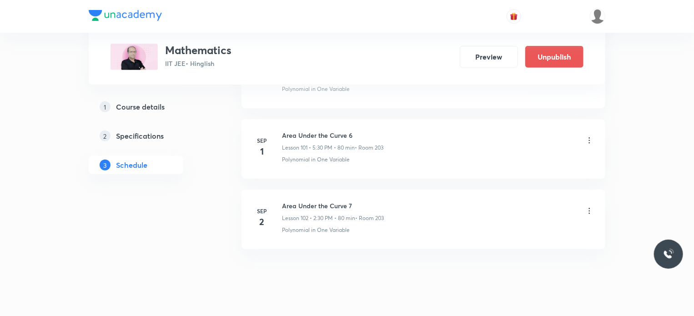
click at [304, 190] on li "Sep 2 Area Under the Curve 7 Lesson 102 • 2:30 PM • 80 min • Room 203 Polynomia…" at bounding box center [423, 220] width 364 height 60
copy h6 "Area Under the Curve 7"
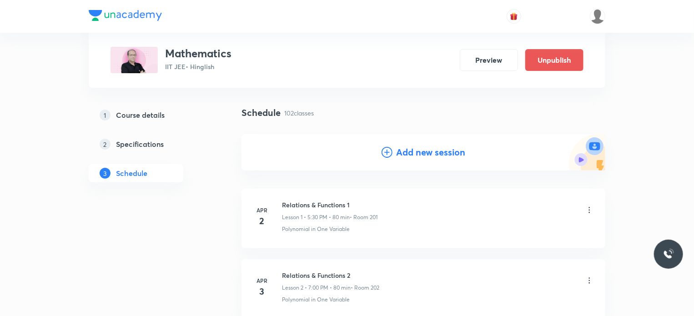
scroll to position [91, 0]
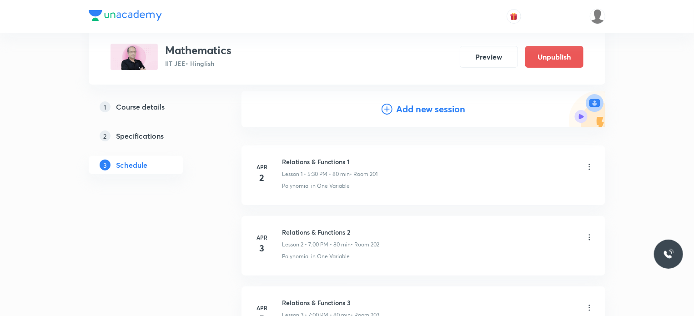
click at [430, 110] on h4 "Add new session" at bounding box center [430, 109] width 69 height 14
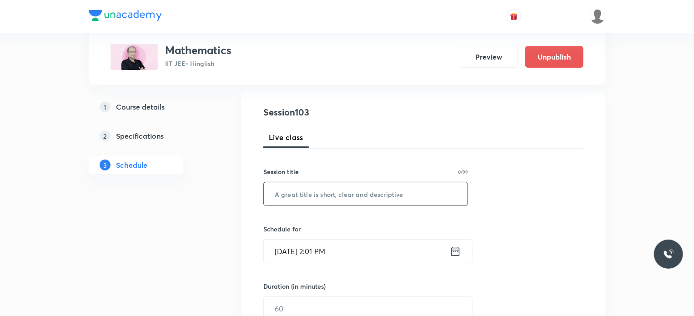
click at [381, 185] on input "text" at bounding box center [366, 193] width 204 height 23
paste input "Area Under the Curve 7"
type input "Area Under the Curve 8"
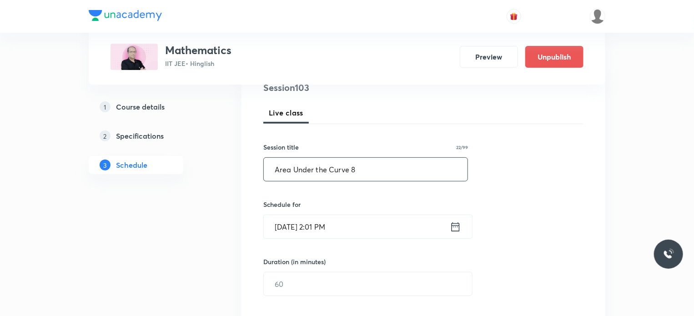
scroll to position [182, 0]
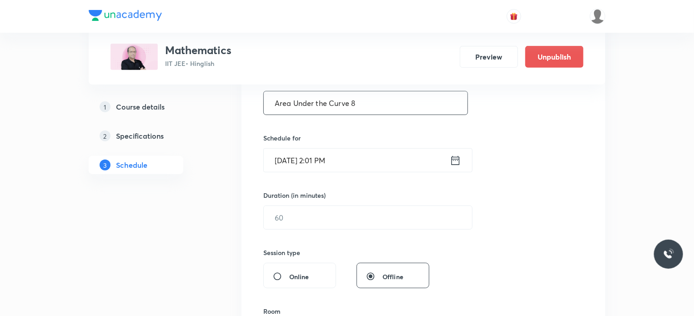
click at [364, 169] on input "Sep 2, 2025, 2:01 PM" at bounding box center [357, 160] width 186 height 23
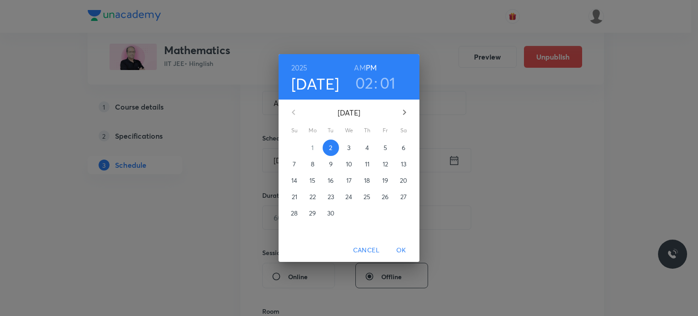
click at [366, 79] on h3 "02" at bounding box center [365, 82] width 18 height 19
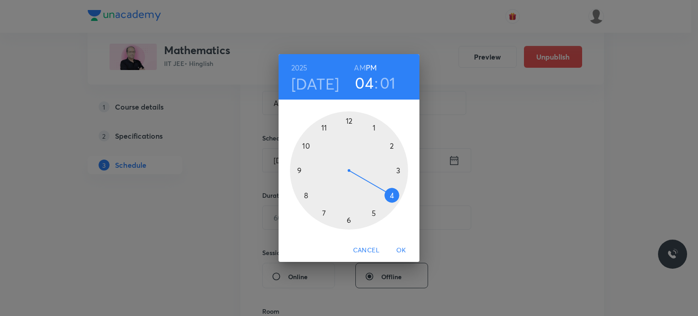
drag, startPoint x: 395, startPoint y: 152, endPoint x: 389, endPoint y: 203, distance: 50.8
click at [389, 203] on div at bounding box center [349, 170] width 118 height 118
drag, startPoint x: 356, startPoint y: 120, endPoint x: 347, endPoint y: 115, distance: 10.2
click at [347, 115] on div at bounding box center [349, 170] width 118 height 118
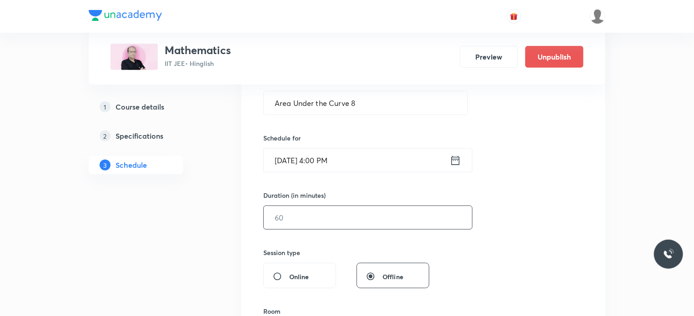
click at [321, 212] on input "text" at bounding box center [368, 217] width 208 height 23
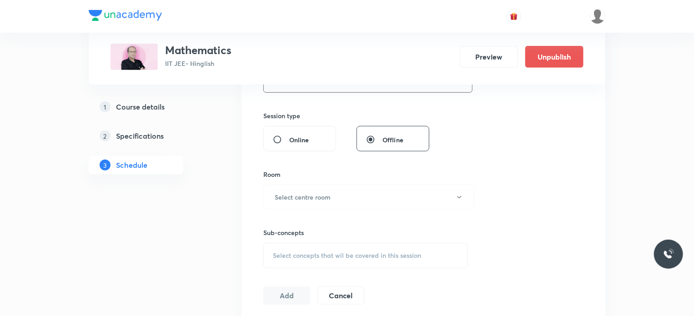
scroll to position [318, 0]
type input "80"
click at [358, 201] on button "Select centre room" at bounding box center [368, 197] width 211 height 25
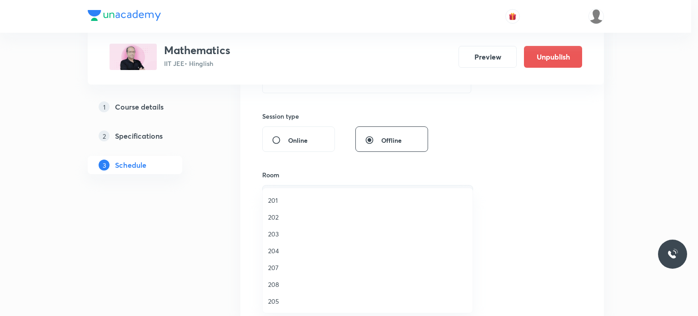
click at [326, 242] on li "204" at bounding box center [368, 250] width 210 height 17
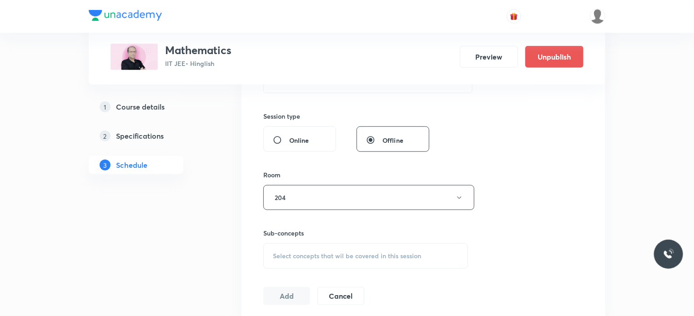
click at [364, 261] on div "Select concepts that wil be covered in this session" at bounding box center [365, 255] width 205 height 25
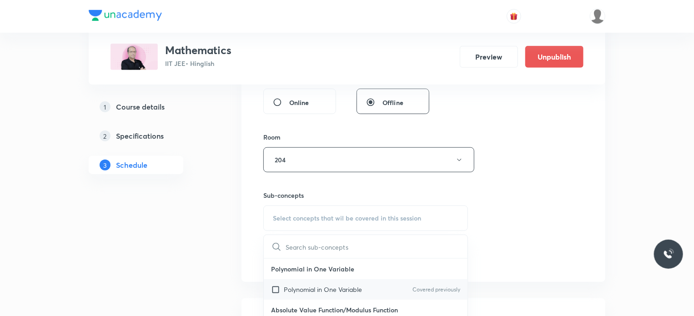
scroll to position [409, 0]
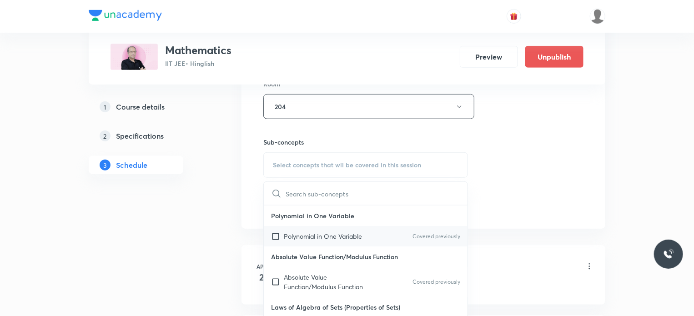
click at [355, 239] on p "Polynomial in One Variable" at bounding box center [323, 236] width 78 height 10
checkbox input "true"
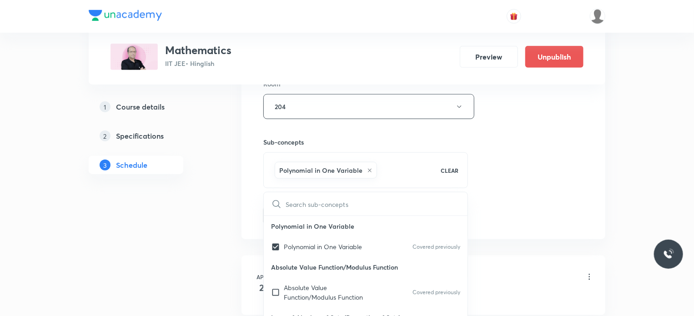
click at [542, 206] on div "Session 103 Live class Session title 22/99 Area Under the Curve 8 ​ Schedule fo…" at bounding box center [423, 5] width 320 height 437
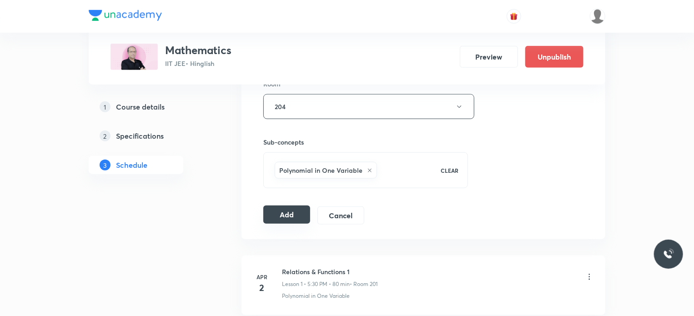
click at [281, 214] on button "Add" at bounding box center [286, 215] width 47 height 18
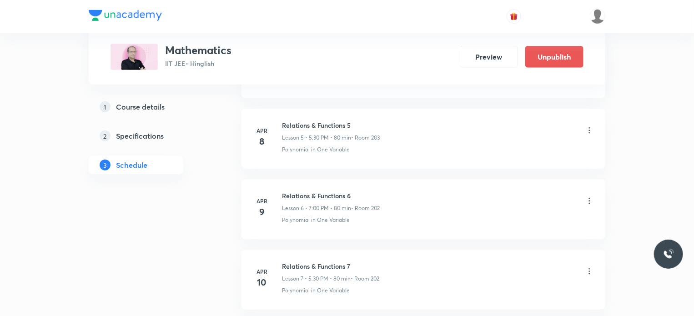
click at [451, 187] on li "Apr 9 Relations & Functions 6 Lesson 6 • 7:00 PM • 80 min • Room 202 Polynomial…" at bounding box center [423, 210] width 364 height 60
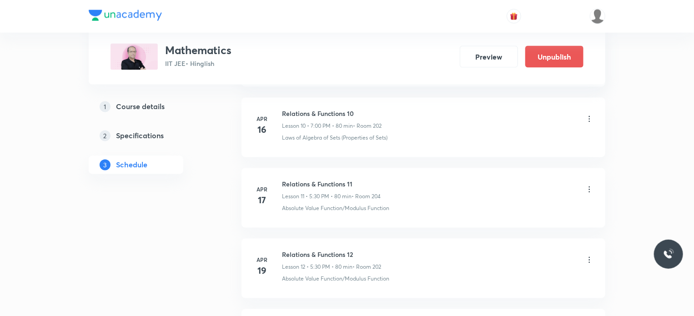
scroll to position [7235, 0]
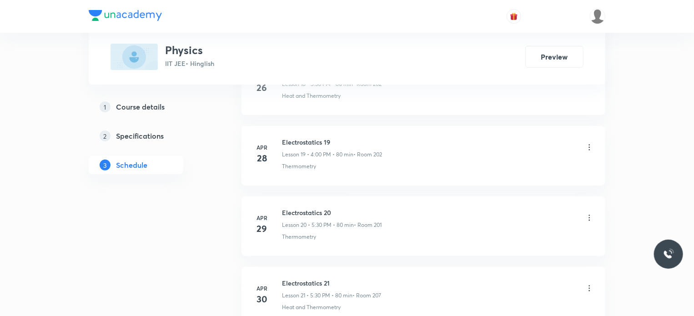
scroll to position [7230, 0]
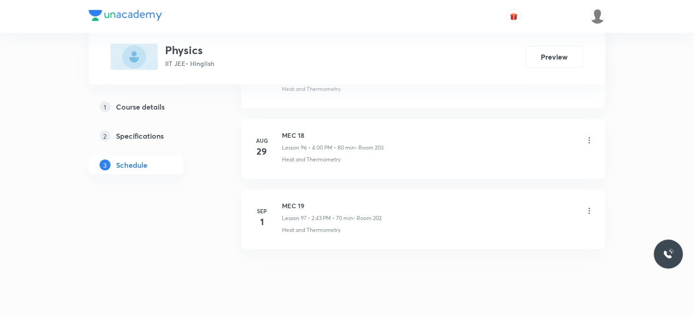
click at [299, 201] on h6 "MEC 19" at bounding box center [332, 206] width 100 height 10
drag, startPoint x: 299, startPoint y: 189, endPoint x: 555, endPoint y: 197, distance: 256.1
click at [300, 201] on h6 "MEC 19" at bounding box center [332, 206] width 100 height 10
copy h6 "MEC 19"
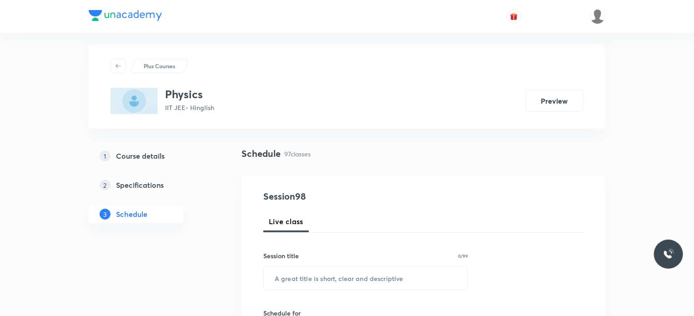
scroll to position [91, 0]
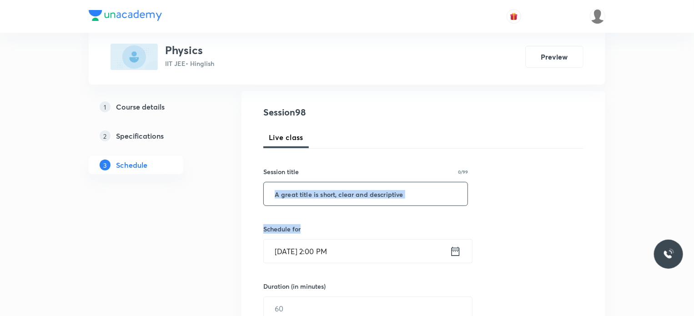
drag, startPoint x: 355, startPoint y: 215, endPoint x: 353, endPoint y: 192, distance: 22.8
click at [353, 200] on div "Session 98 Live class Session title 0/99 ​ Schedule for Sep 2, 2025, 2:00 PM ​ …" at bounding box center [423, 318] width 320 height 427
click at [353, 192] on input "text" at bounding box center [366, 193] width 204 height 23
paste input "MEC 19"
type input "MEC 20"
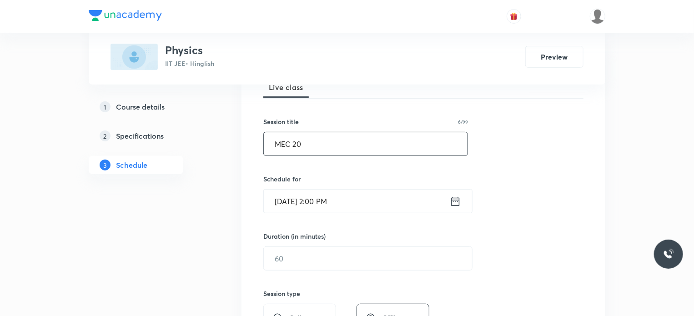
scroll to position [182, 0]
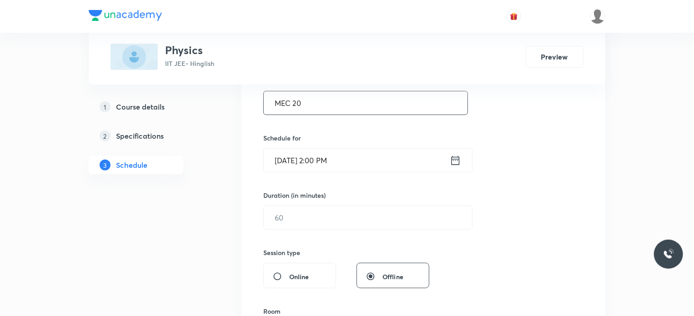
click at [359, 159] on input "Sep 2, 2025, 2:00 PM" at bounding box center [357, 160] width 186 height 23
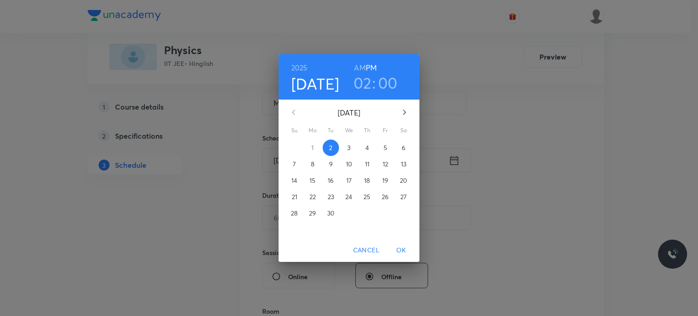
click at [398, 111] on button "button" at bounding box center [405, 112] width 22 height 22
click at [298, 111] on icon "button" at bounding box center [293, 112] width 11 height 11
click at [366, 70] on h6 "PM" at bounding box center [371, 67] width 11 height 13
click at [366, 82] on h3 "02" at bounding box center [363, 82] width 18 height 19
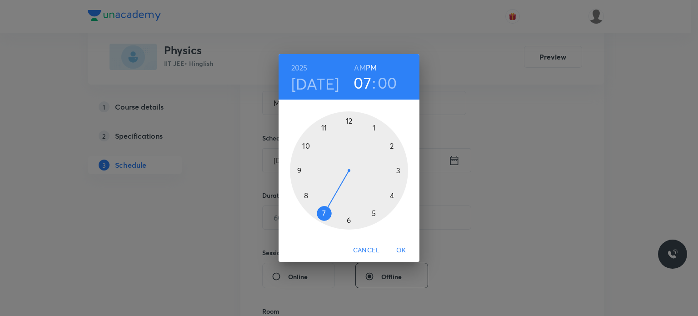
click at [333, 206] on div at bounding box center [349, 170] width 118 height 118
click at [368, 85] on h3 "07" at bounding box center [363, 82] width 18 height 19
drag, startPoint x: 311, startPoint y: 184, endPoint x: 377, endPoint y: 212, distance: 71.9
click at [377, 212] on div at bounding box center [349, 170] width 118 height 118
drag, startPoint x: 352, startPoint y: 155, endPoint x: 349, endPoint y: 225, distance: 70.1
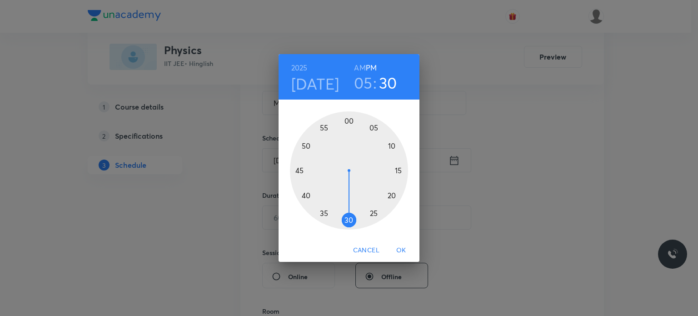
click at [349, 225] on div at bounding box center [349, 170] width 118 height 118
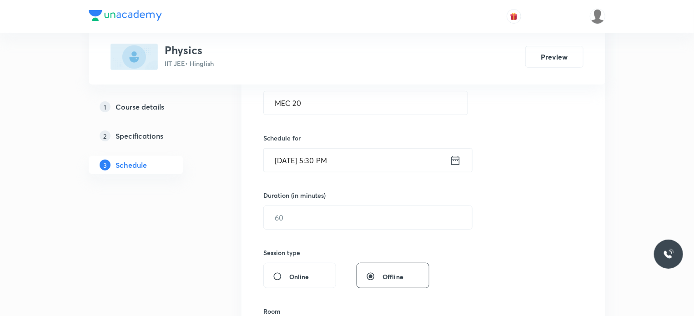
click at [320, 222] on input "text" at bounding box center [368, 217] width 208 height 23
type input "80"
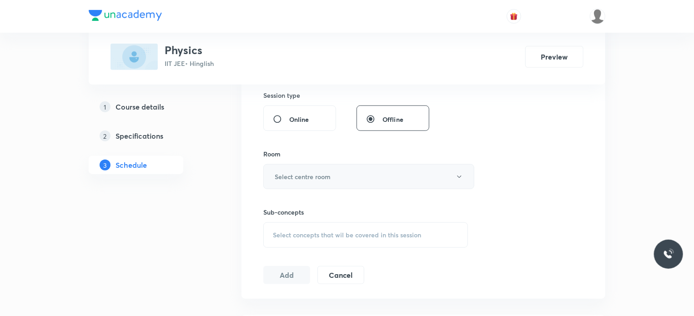
scroll to position [364, 0]
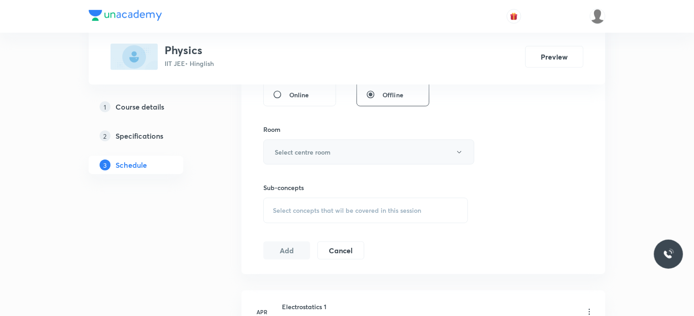
click at [321, 152] on h6 "Select centre room" at bounding box center [303, 152] width 56 height 10
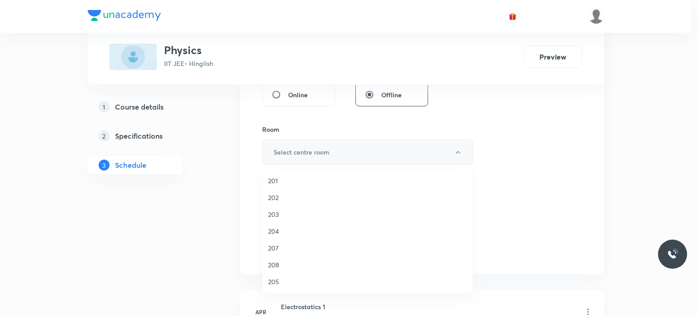
click at [309, 206] on li "203" at bounding box center [368, 214] width 210 height 17
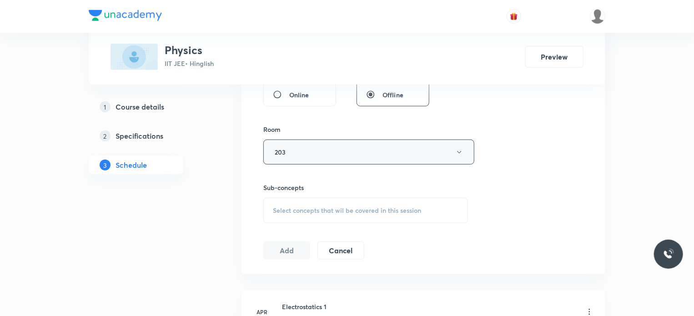
click at [345, 212] on span "Select concepts that wil be covered in this session" at bounding box center [347, 210] width 148 height 7
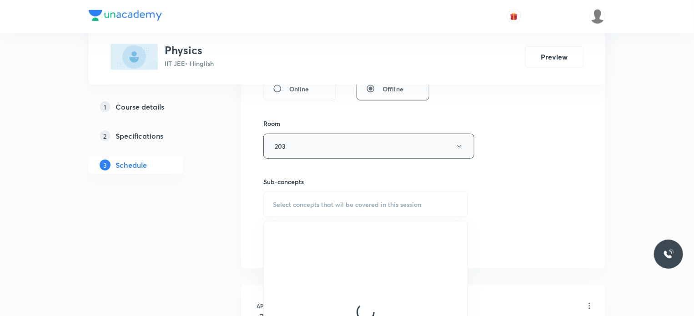
scroll to position [409, 0]
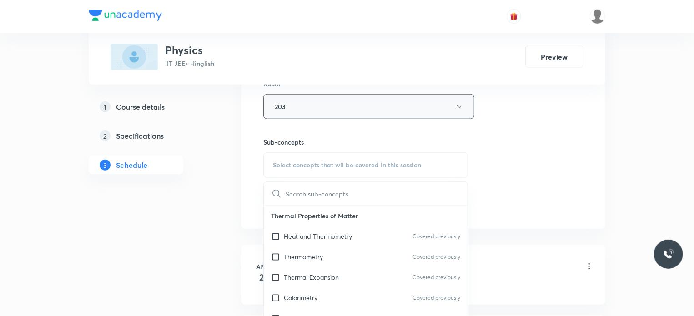
click at [338, 234] on p "Heat and Thermometry" at bounding box center [318, 236] width 68 height 10
checkbox input "true"
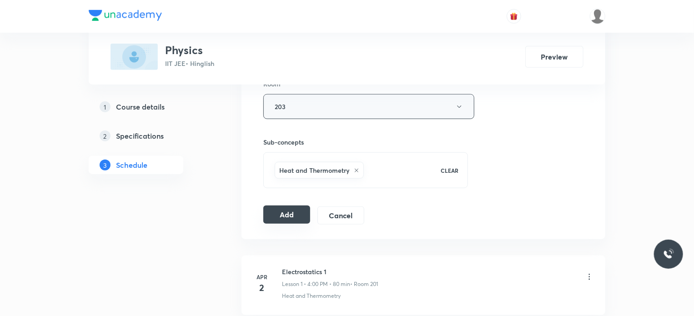
click at [299, 214] on button "Add" at bounding box center [286, 215] width 47 height 18
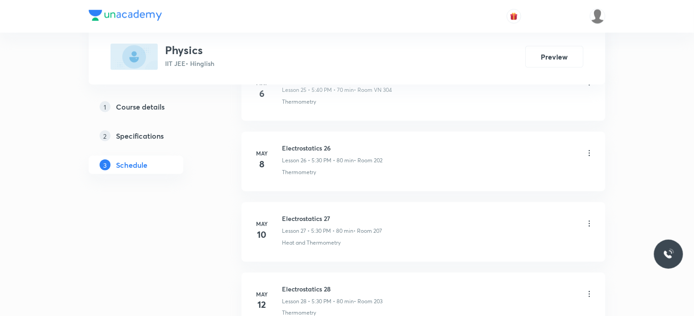
scroll to position [7240, 0]
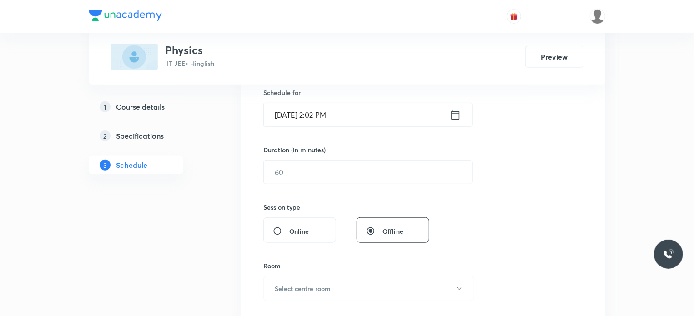
scroll to position [5192, 0]
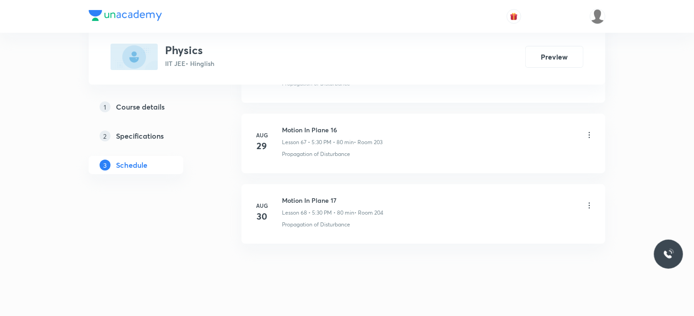
click at [284, 196] on h6 "Motion In Plane 17" at bounding box center [332, 201] width 101 height 10
copy h6 "Motion In Plane 17"
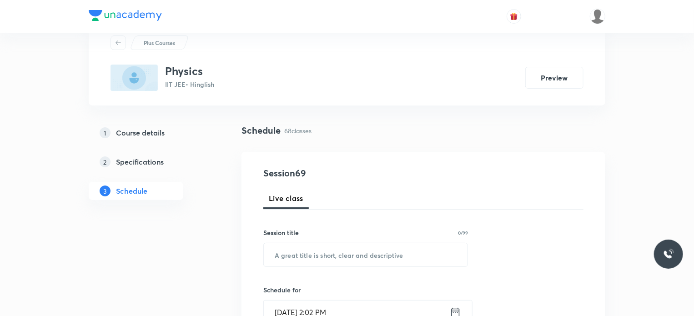
scroll to position [91, 0]
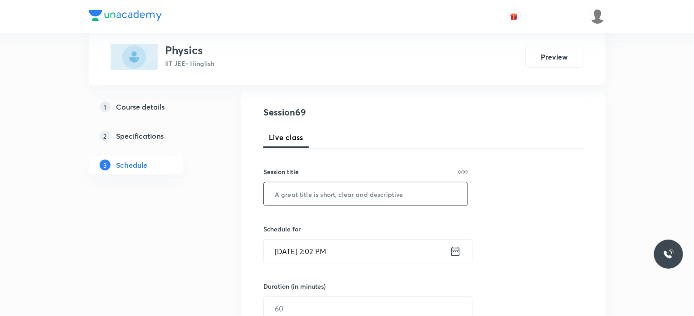
click at [348, 198] on input "text" at bounding box center [366, 193] width 204 height 23
paste input "Motion In Plane 17"
type input "Motion In Plane 18"
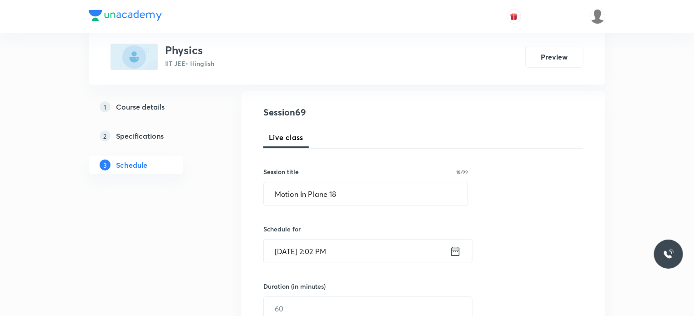
click at [334, 240] on input "[DATE] 2:02 PM" at bounding box center [357, 251] width 186 height 23
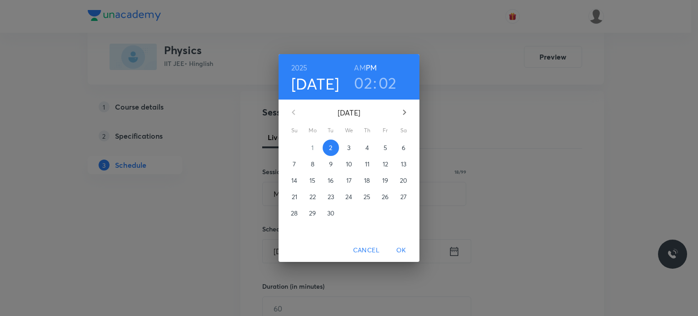
click at [403, 114] on icon "button" at bounding box center [404, 112] width 11 height 11
click at [302, 112] on button "button" at bounding box center [294, 112] width 22 height 22
click at [363, 144] on span "4" at bounding box center [367, 147] width 16 height 9
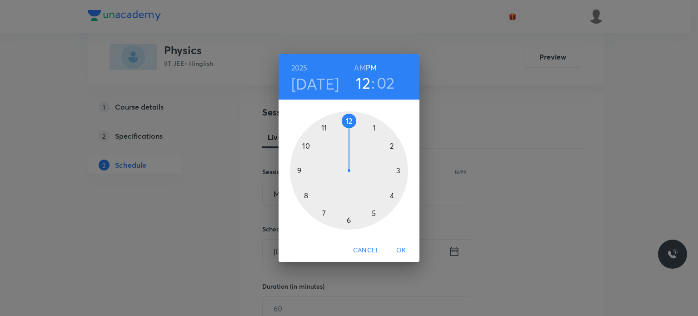
click at [349, 120] on div at bounding box center [349, 170] width 118 height 118
click at [329, 94] on div "2025 Sep 4 12 : 02 AM PM" at bounding box center [349, 76] width 141 height 45
click at [311, 97] on div "2025 Sep 4 12 : 02 AM PM" at bounding box center [349, 76] width 141 height 45
click at [316, 92] on h4 "Sep 4" at bounding box center [315, 83] width 48 height 19
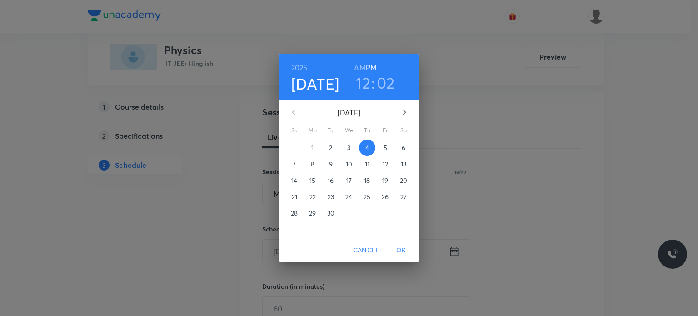
click at [331, 143] on p "2" at bounding box center [330, 147] width 3 height 9
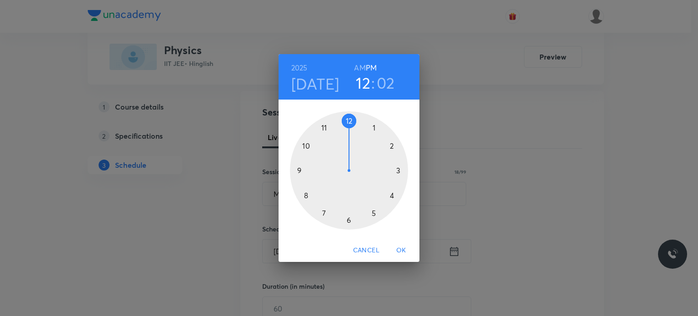
click at [362, 79] on h3 "12" at bounding box center [363, 82] width 15 height 19
click at [387, 192] on div at bounding box center [349, 170] width 118 height 118
drag, startPoint x: 367, startPoint y: 136, endPoint x: 352, endPoint y: 116, distance: 24.9
click at [352, 116] on div at bounding box center [349, 170] width 118 height 118
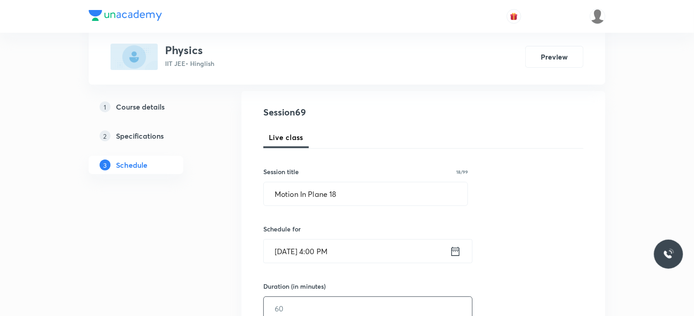
click at [309, 307] on input "text" at bounding box center [368, 308] width 208 height 23
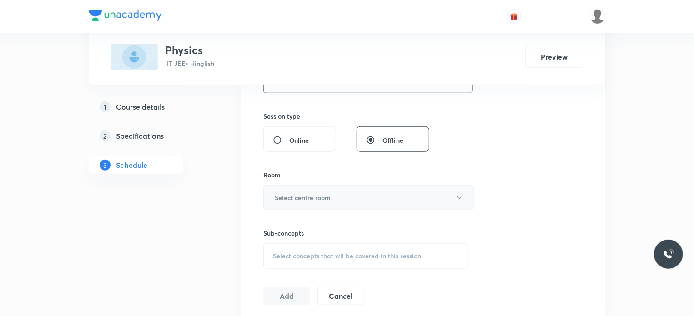
type input "80"
click at [325, 187] on button "Select centre room" at bounding box center [368, 197] width 211 height 25
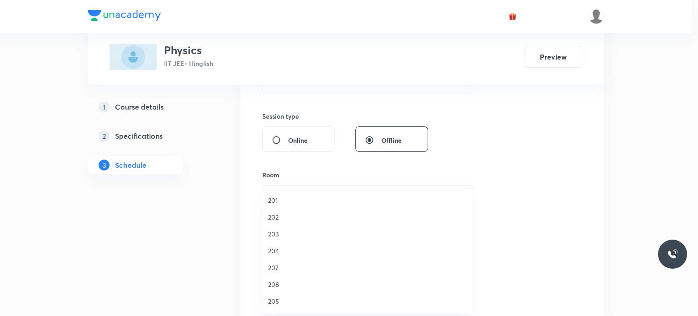
click at [321, 207] on li "201" at bounding box center [368, 200] width 210 height 17
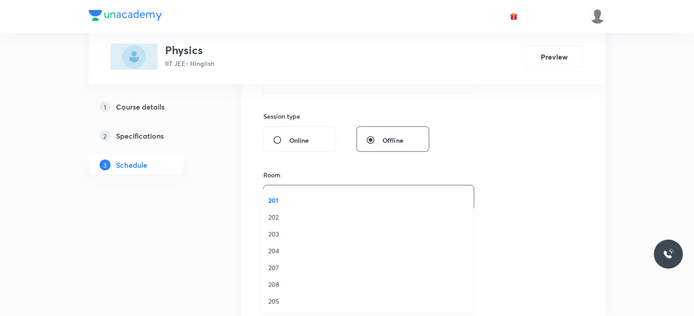
click at [338, 247] on div "Select concepts that wil be covered in this session" at bounding box center [365, 255] width 205 height 25
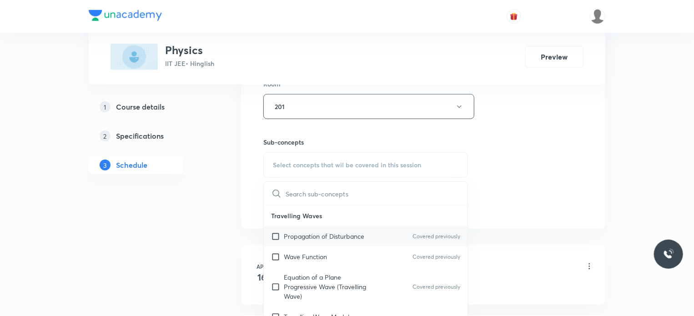
click at [348, 242] on div "Propagation of Disturbance Covered previously" at bounding box center [366, 236] width 204 height 20
click at [552, 200] on div "Session 69 Live class Session title 18/99 Motion In Plane 18 ​ Schedule for Sep…" at bounding box center [423, 0] width 320 height 427
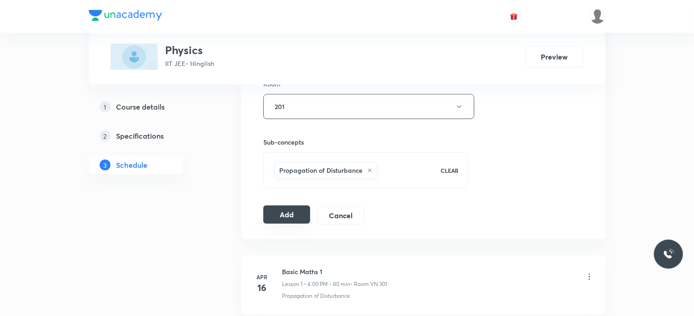
click at [299, 214] on button "Add" at bounding box center [286, 215] width 47 height 18
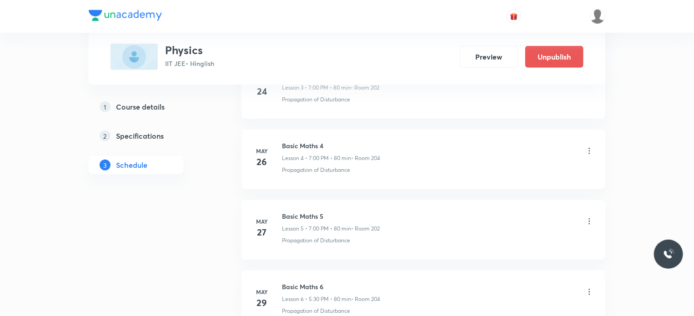
scroll to position [4845, 0]
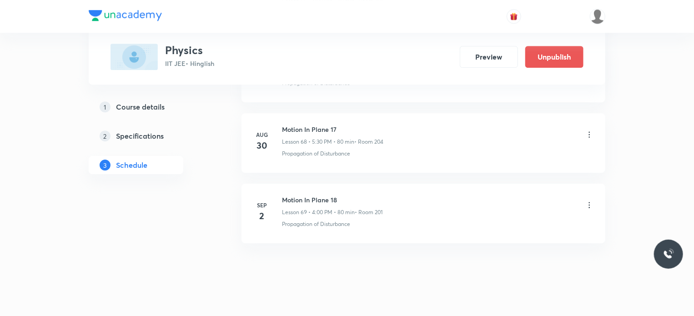
click at [336, 184] on li "Sep 2 Motion In Plane 18 Lesson 69 • 4:00 PM • 80 min • Room 201 Propagation of…" at bounding box center [423, 214] width 364 height 60
copy h6 "Motion In Plane 18"
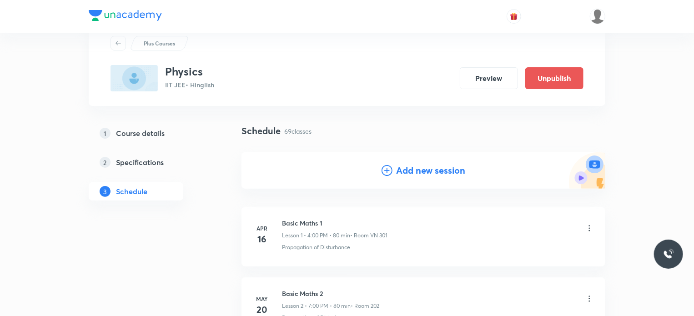
scroll to position [45, 0]
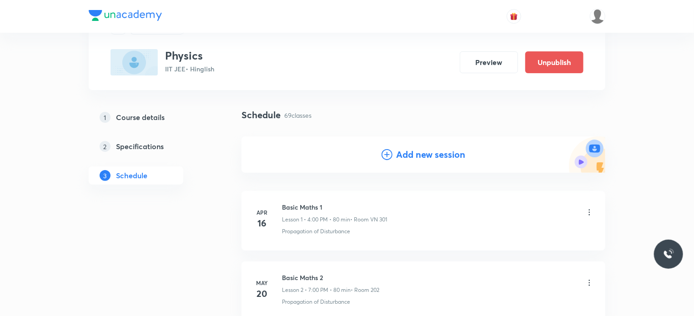
click at [389, 154] on icon at bounding box center [386, 154] width 11 height 11
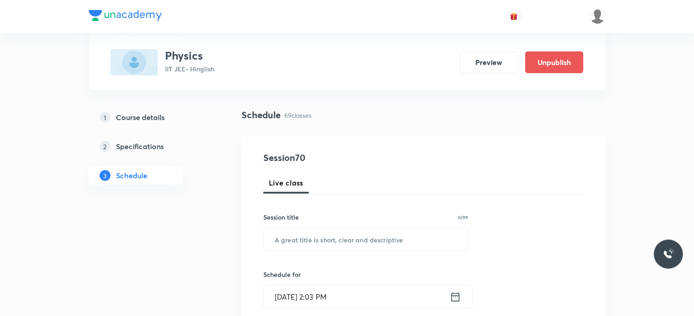
click at [358, 225] on div "Session title 0/99 ​" at bounding box center [365, 231] width 205 height 39
click at [359, 240] on input "text" at bounding box center [366, 239] width 204 height 23
paste input "Motion In Plane 18"
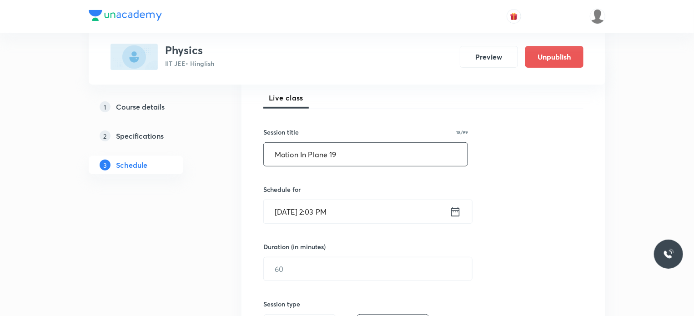
scroll to position [227, 0]
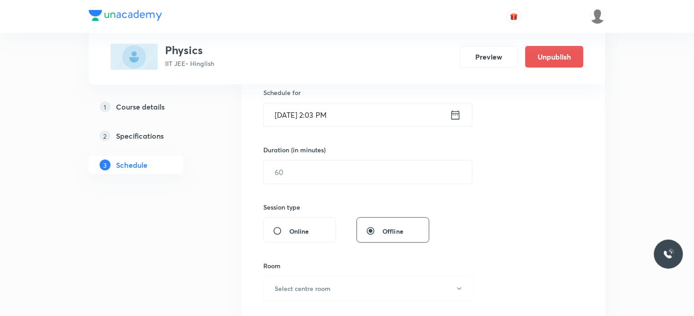
type input "Motion In Plane 19"
drag, startPoint x: 388, startPoint y: 120, endPoint x: 389, endPoint y: 111, distance: 9.1
click at [389, 111] on input "Sep 2, 2025, 2:03 PM" at bounding box center [357, 114] width 186 height 23
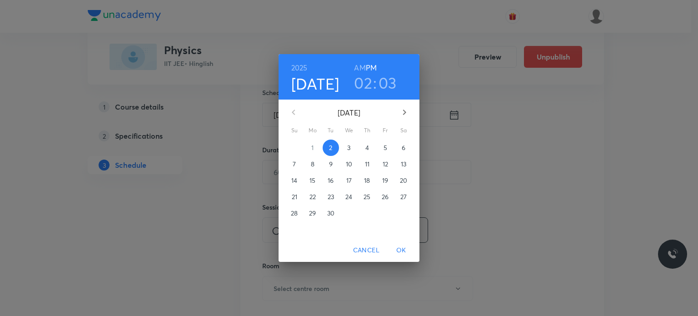
click at [372, 73] on h6 "PM" at bounding box center [371, 67] width 11 height 13
click at [371, 81] on h3 "02" at bounding box center [363, 82] width 18 height 19
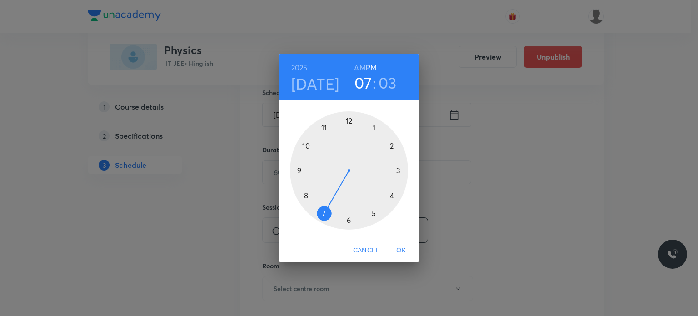
drag, startPoint x: 331, startPoint y: 201, endPoint x: 330, endPoint y: 207, distance: 6.5
click at [330, 207] on div at bounding box center [349, 170] width 118 height 118
drag, startPoint x: 351, startPoint y: 126, endPoint x: 351, endPoint y: 122, distance: 4.6
click at [351, 122] on div at bounding box center [349, 170] width 118 height 118
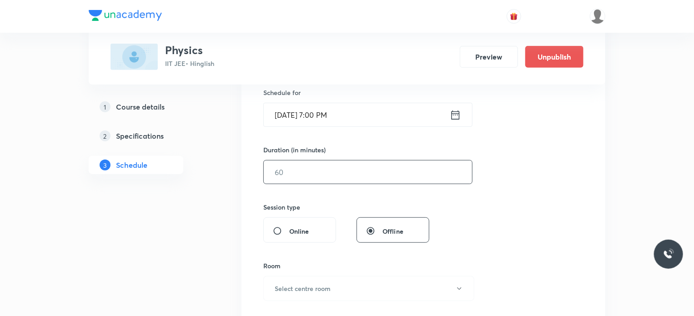
click at [326, 174] on input "text" at bounding box center [368, 172] width 208 height 23
type input "80"
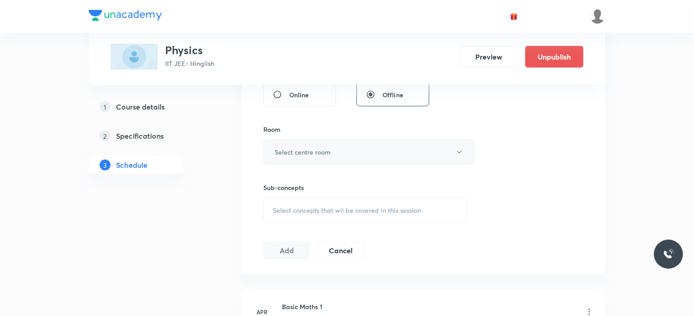
click at [311, 161] on button "Select centre room" at bounding box center [368, 152] width 211 height 25
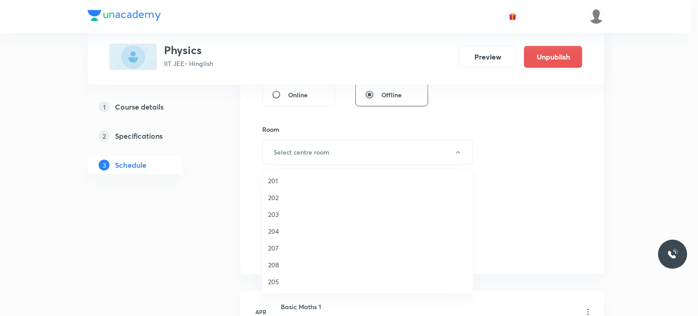
click at [310, 178] on span "201" at bounding box center [367, 181] width 199 height 10
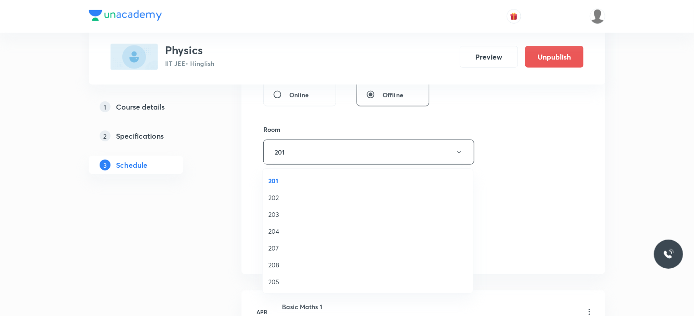
click at [325, 209] on li "203" at bounding box center [368, 214] width 210 height 17
click at [337, 210] on span "Select concepts that wil be covered in this session" at bounding box center [347, 210] width 148 height 7
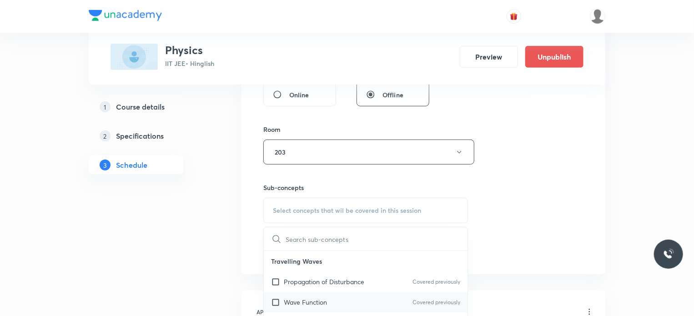
scroll to position [455, 0]
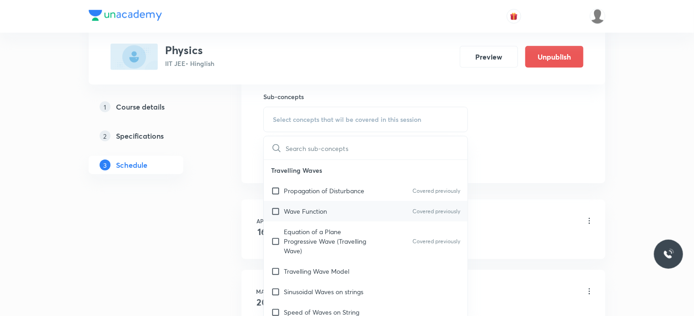
click at [350, 211] on div "Wave Function Covered previously" at bounding box center [366, 211] width 204 height 20
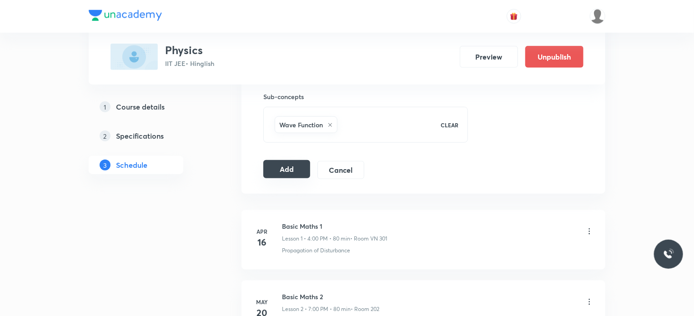
click at [287, 167] on button "Add" at bounding box center [286, 169] width 47 height 18
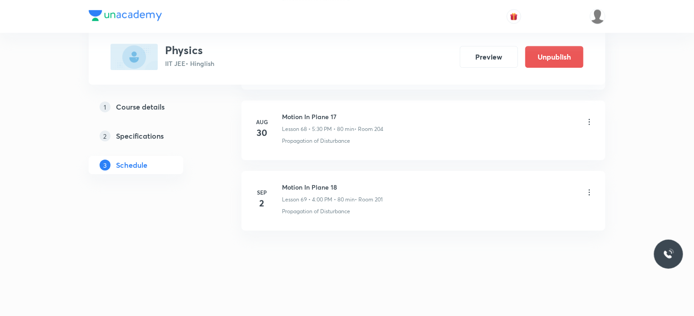
scroll to position [4845, 0]
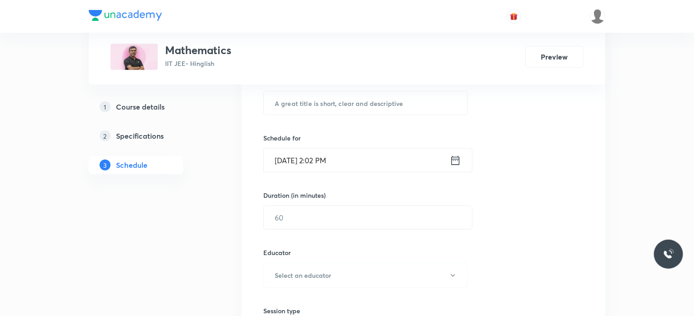
scroll to position [5742, 0]
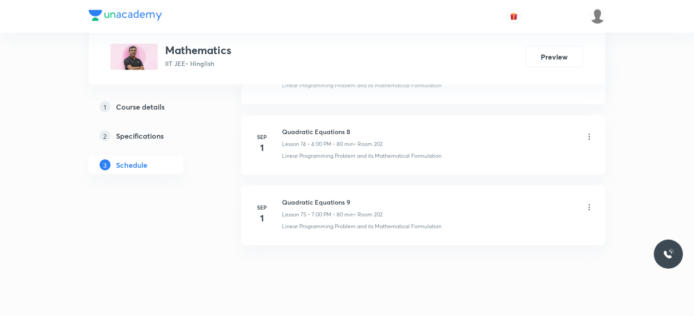
click at [300, 186] on li "[DATE] Quadratic Equations 9 Lesson 75 • 7:00 PM • 80 min • Room 202 Linear Pro…" at bounding box center [423, 216] width 364 height 60
copy h6 "Quadratic Equations 9"
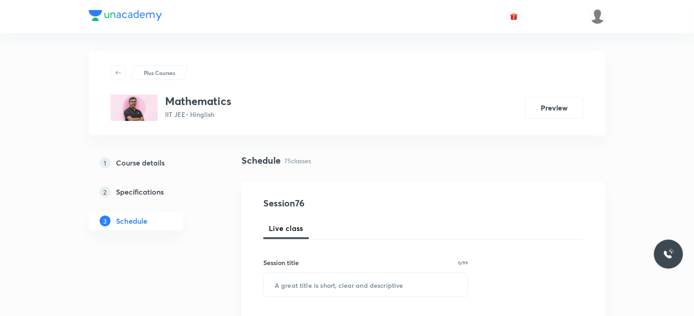
scroll to position [45, 0]
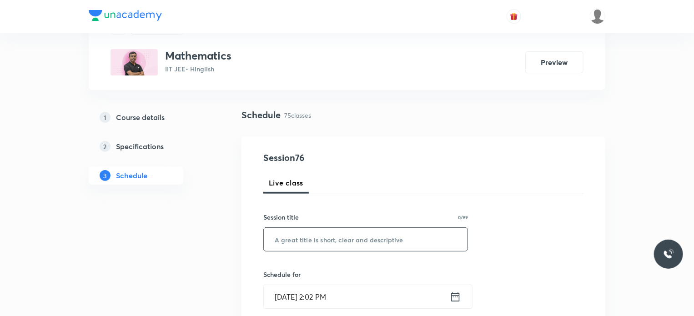
click at [412, 230] on input "text" at bounding box center [366, 239] width 204 height 23
paste input "Quadratic Equations 9"
type input "Quadratic Equations 10"
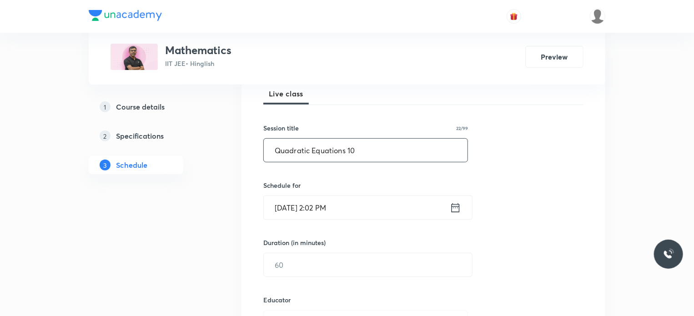
scroll to position [136, 0]
click at [365, 191] on div "Schedule for [DATE] 2:02 PM ​" at bounding box center [365, 198] width 205 height 39
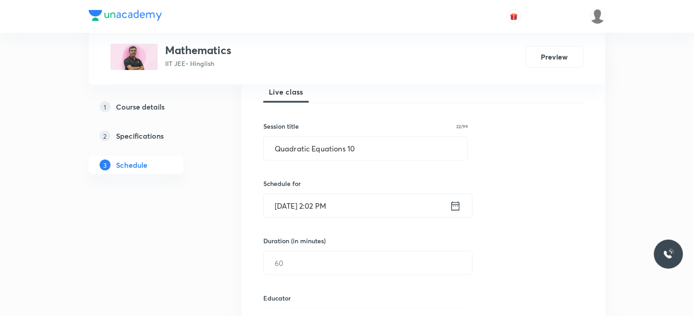
click at [373, 203] on input "[DATE] 2:02 PM" at bounding box center [357, 205] width 186 height 23
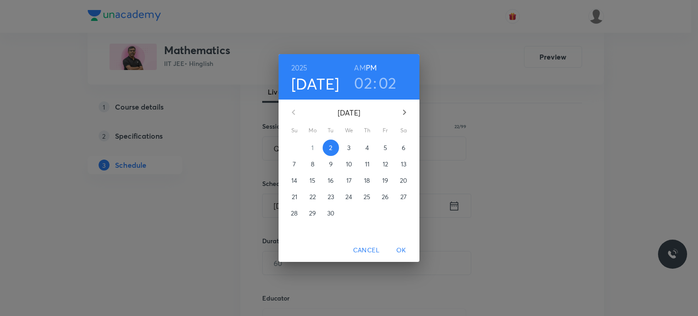
click at [363, 92] on h3 "02" at bounding box center [363, 82] width 18 height 19
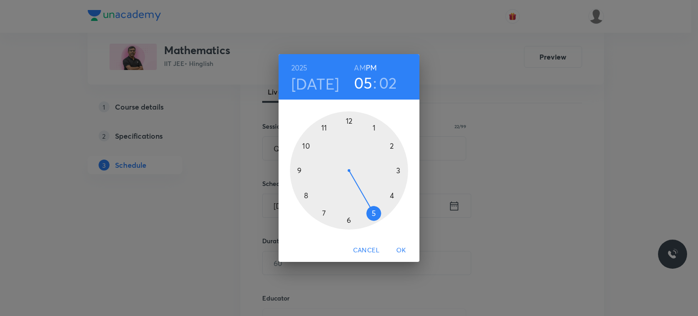
drag, startPoint x: 382, startPoint y: 191, endPoint x: 376, endPoint y: 207, distance: 17.6
click at [376, 207] on div at bounding box center [349, 170] width 118 height 118
drag, startPoint x: 362, startPoint y: 209, endPoint x: 350, endPoint y: 221, distance: 17.4
click at [350, 221] on div at bounding box center [349, 170] width 118 height 118
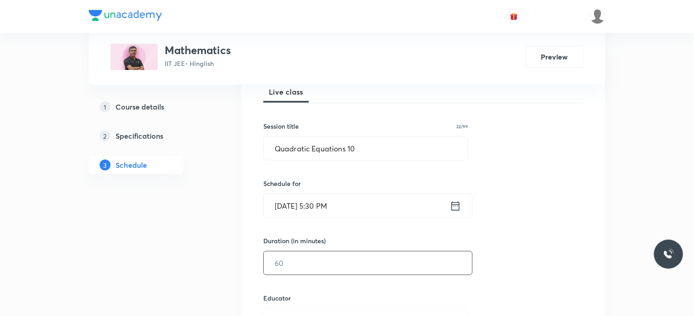
click at [321, 259] on input "text" at bounding box center [368, 262] width 208 height 23
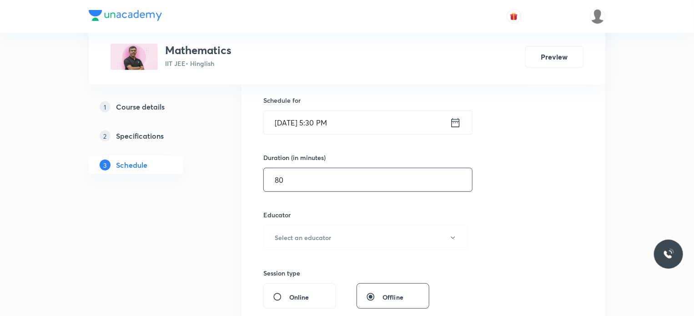
scroll to position [364, 0]
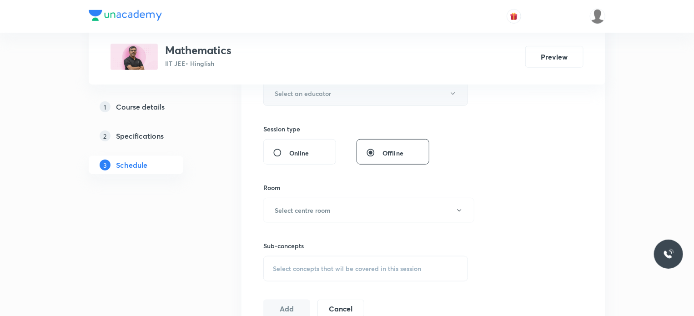
type input "80"
click at [336, 104] on button "Select an educator" at bounding box center [365, 93] width 205 height 25
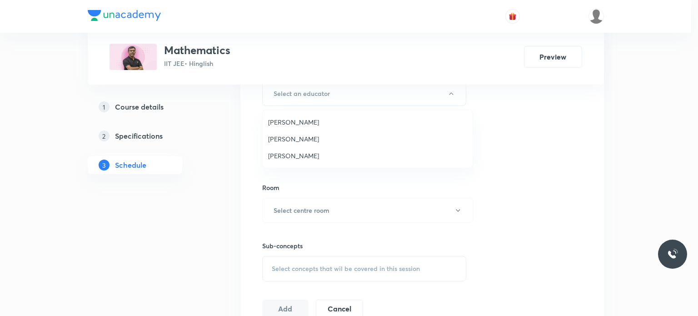
click at [300, 142] on span "[PERSON_NAME]" at bounding box center [367, 139] width 199 height 10
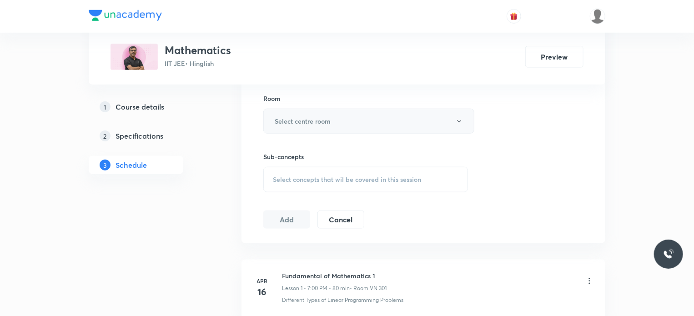
scroll to position [455, 0]
click at [316, 123] on button "Select centre room" at bounding box center [368, 119] width 211 height 25
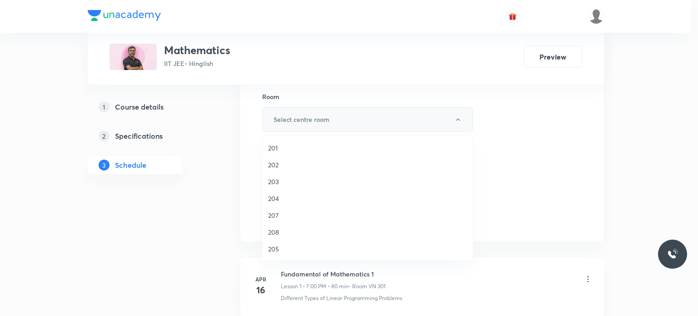
click at [315, 153] on li "201" at bounding box center [368, 148] width 210 height 17
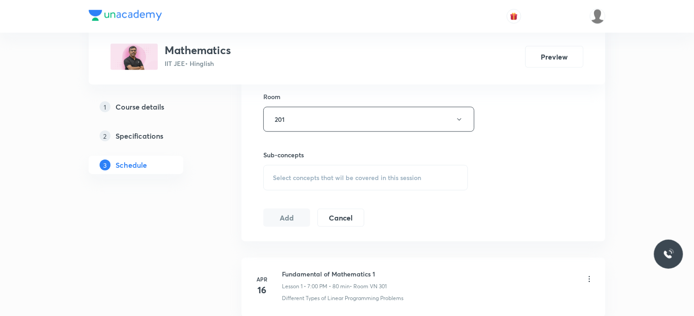
click at [351, 176] on span "Select concepts that wil be covered in this session" at bounding box center [347, 177] width 148 height 7
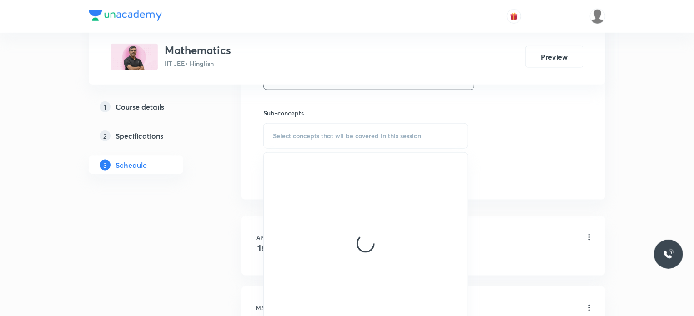
scroll to position [546, 0]
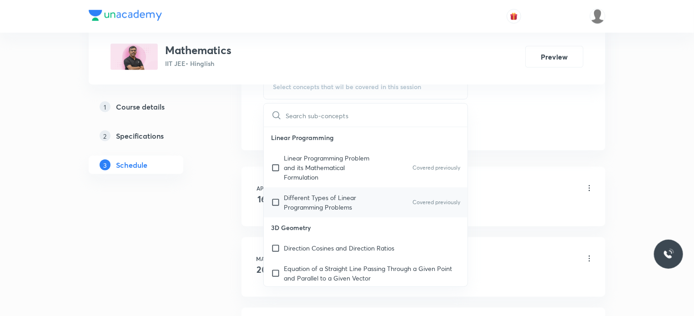
click at [316, 204] on p "Different Types of Linear Programming Problems" at bounding box center [330, 202] width 92 height 19
checkbox input "true"
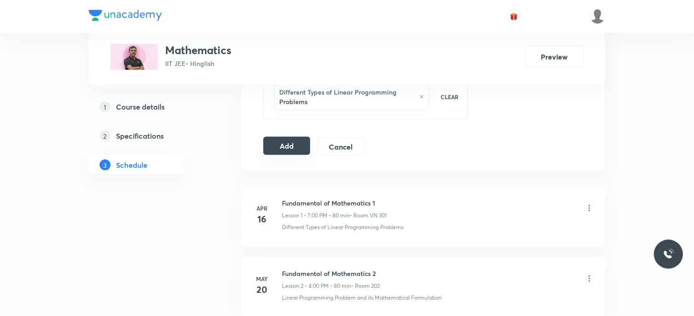
click at [303, 143] on button "Add" at bounding box center [286, 146] width 47 height 18
